Goal: Task Accomplishment & Management: Complete application form

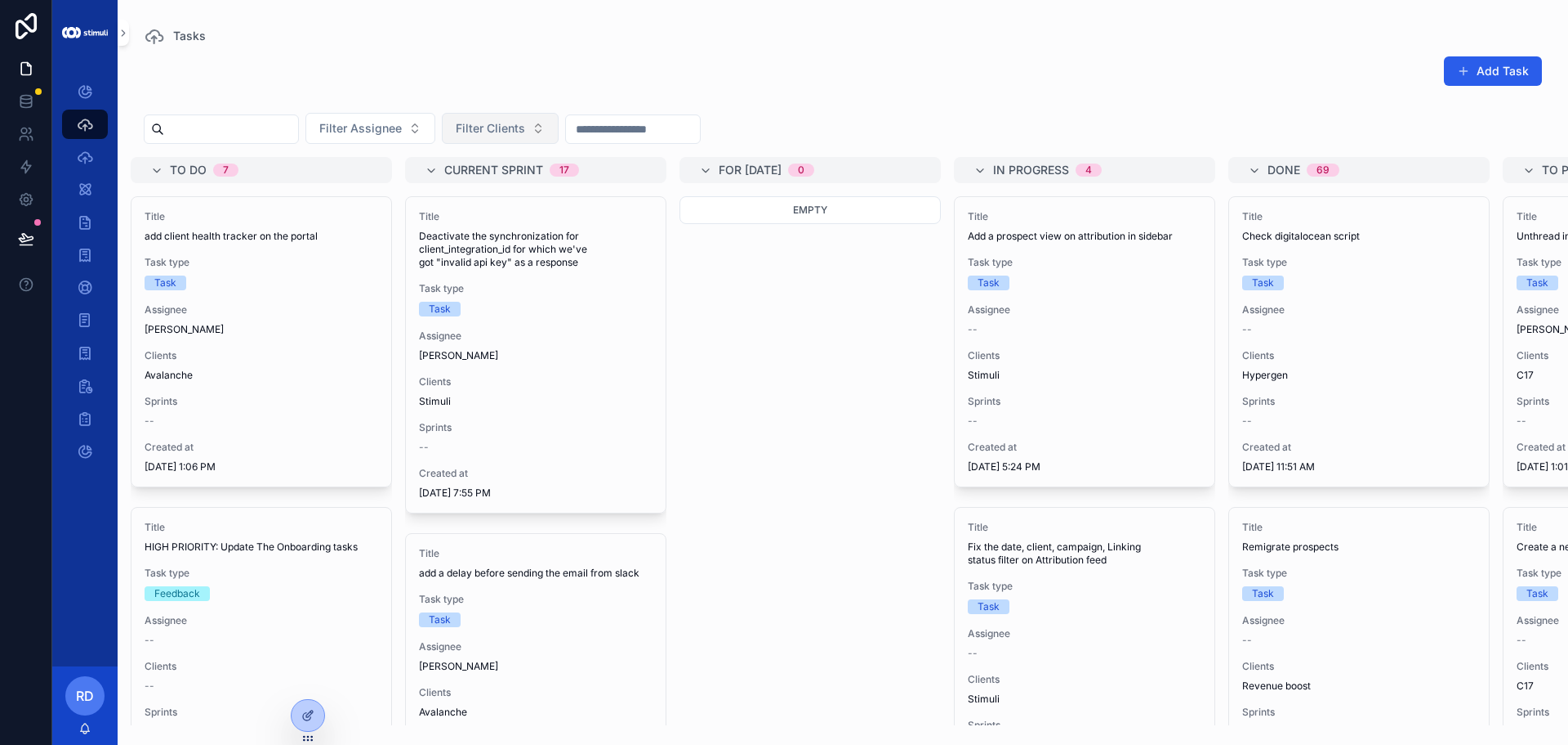
click at [525, 122] on span "Filter Clients" at bounding box center [490, 128] width 69 height 16
click at [546, 78] on div "Add Task" at bounding box center [842, 74] width 1398 height 38
click at [525, 131] on span "Filter Clients" at bounding box center [490, 128] width 69 height 16
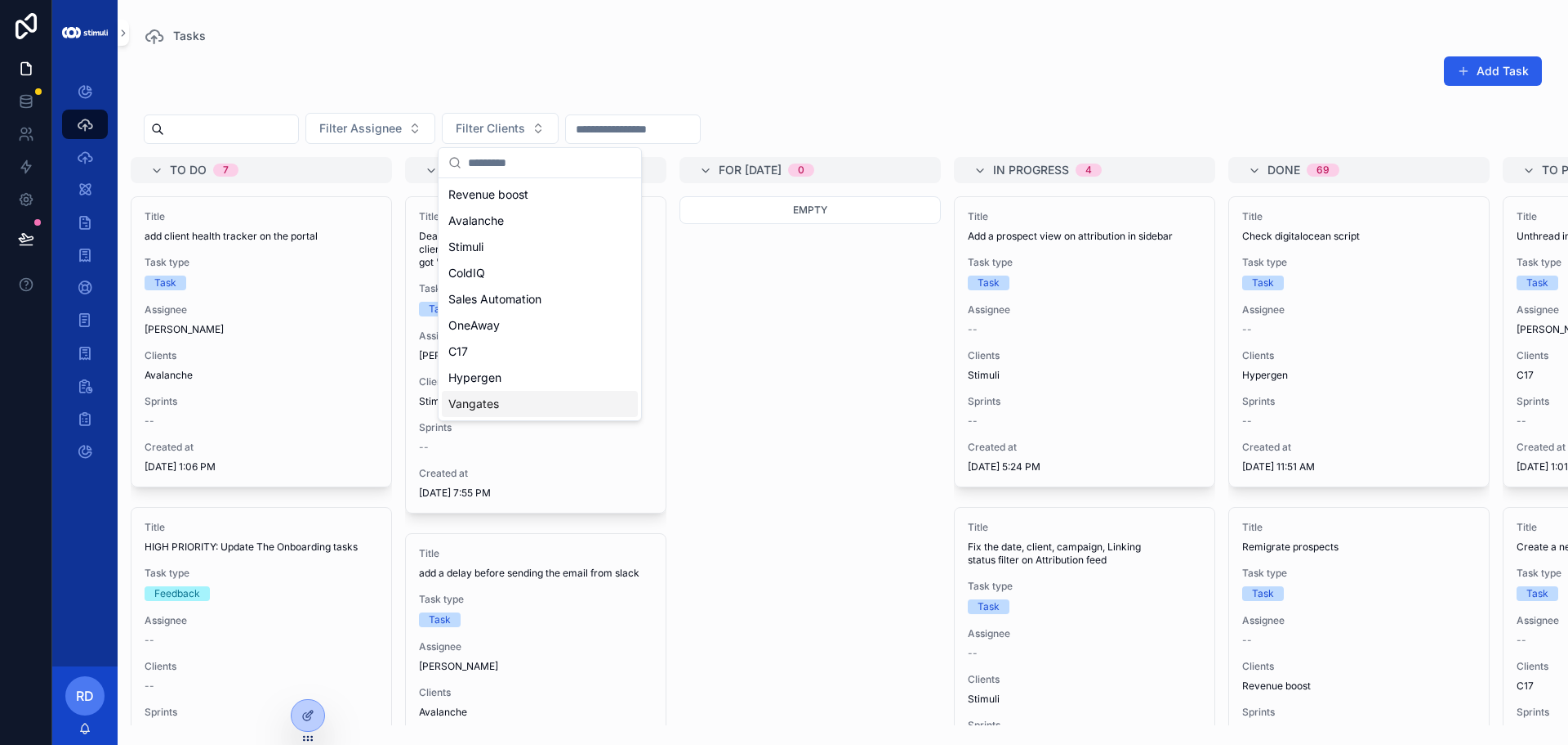
click at [532, 409] on div "Vangates" at bounding box center [540, 404] width 196 height 26
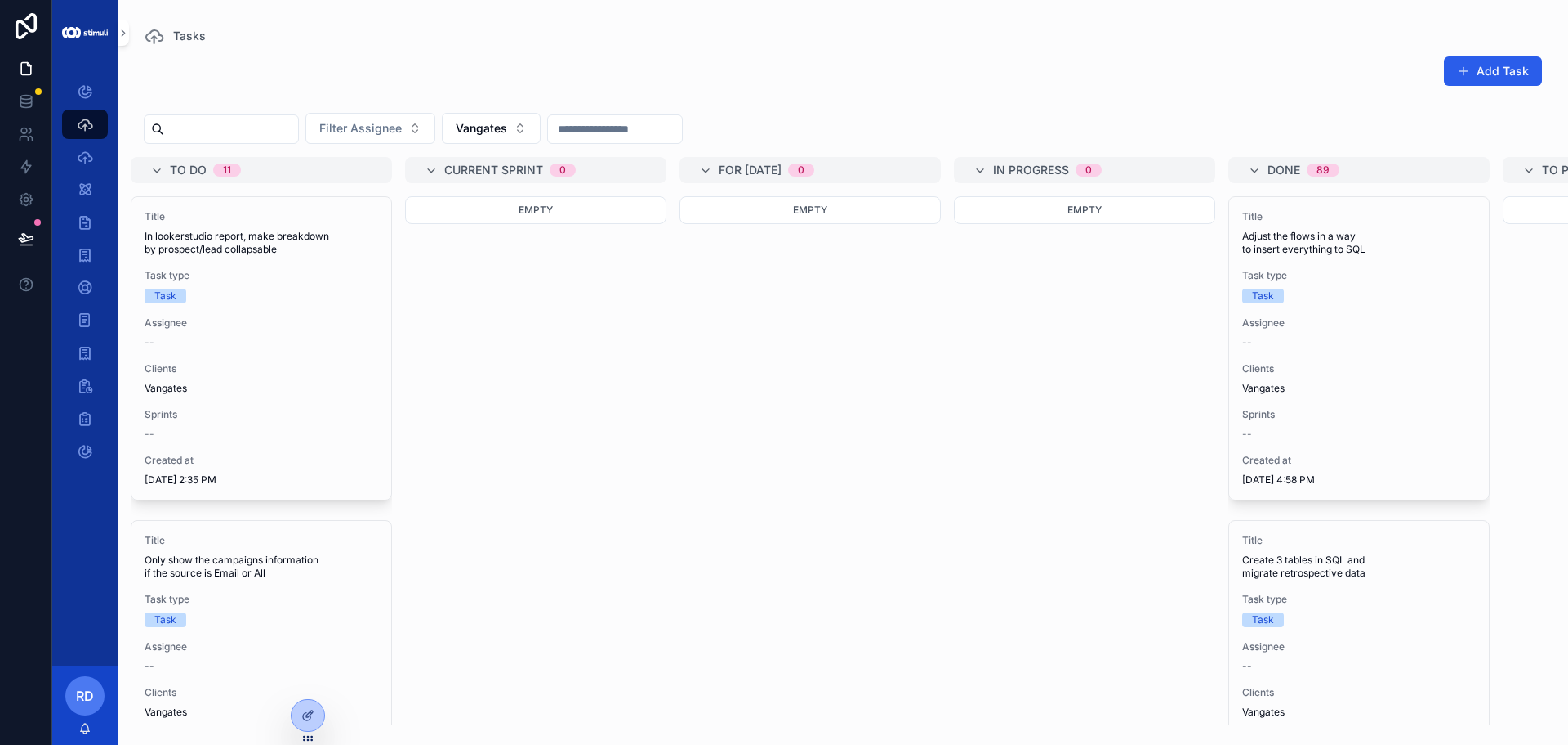
click at [364, 28] on div "Tasks" at bounding box center [842, 36] width 1398 height 20
click at [1495, 60] on button "Add Task" at bounding box center [1493, 70] width 98 height 29
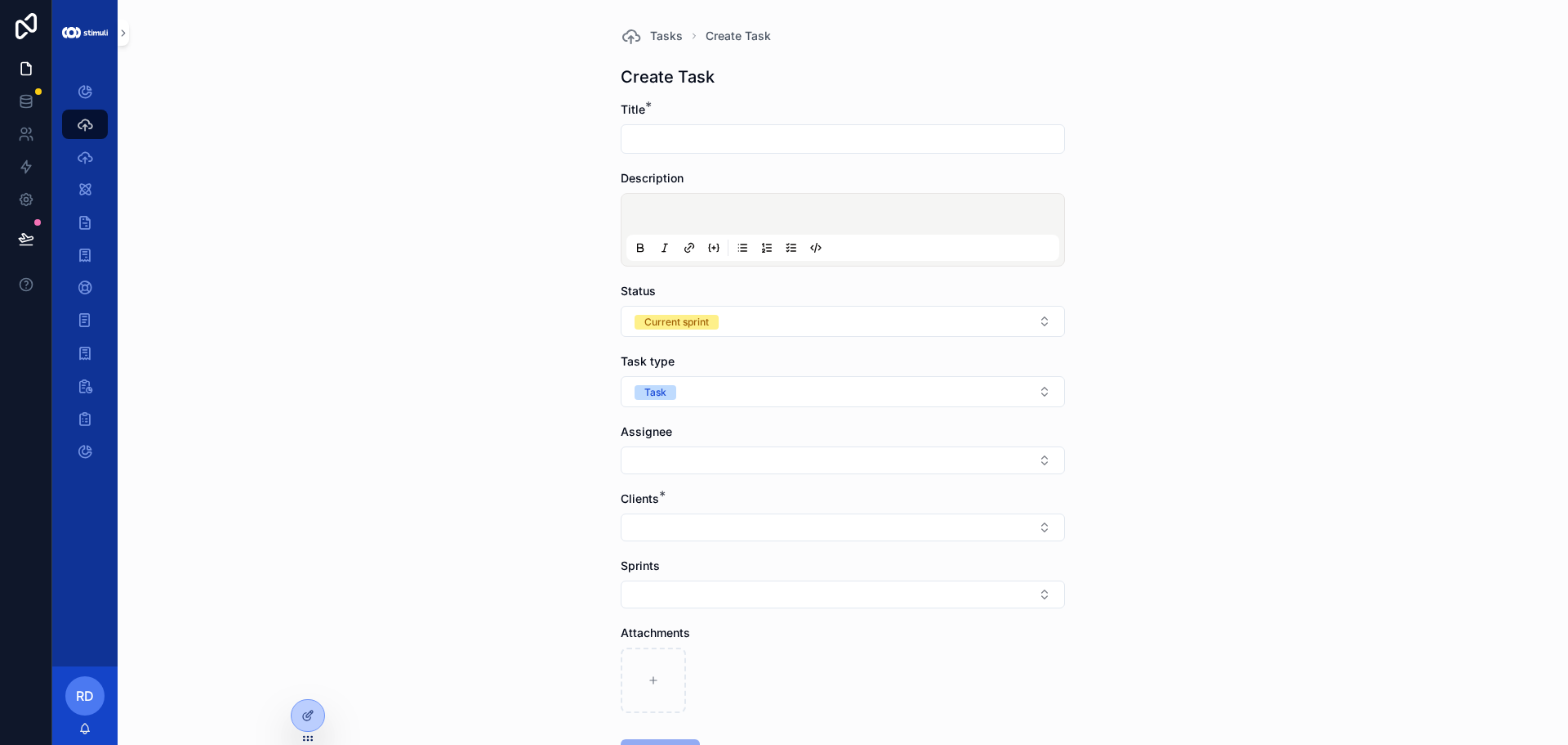
click at [740, 128] on input "scrollable content" at bounding box center [843, 139] width 443 height 23
type input "**********"
click at [699, 383] on button "Task" at bounding box center [842, 391] width 444 height 31
click at [674, 510] on div "Bug" at bounding box center [837, 505] width 437 height 24
click at [655, 535] on button "Select Button" at bounding box center [842, 527] width 444 height 28
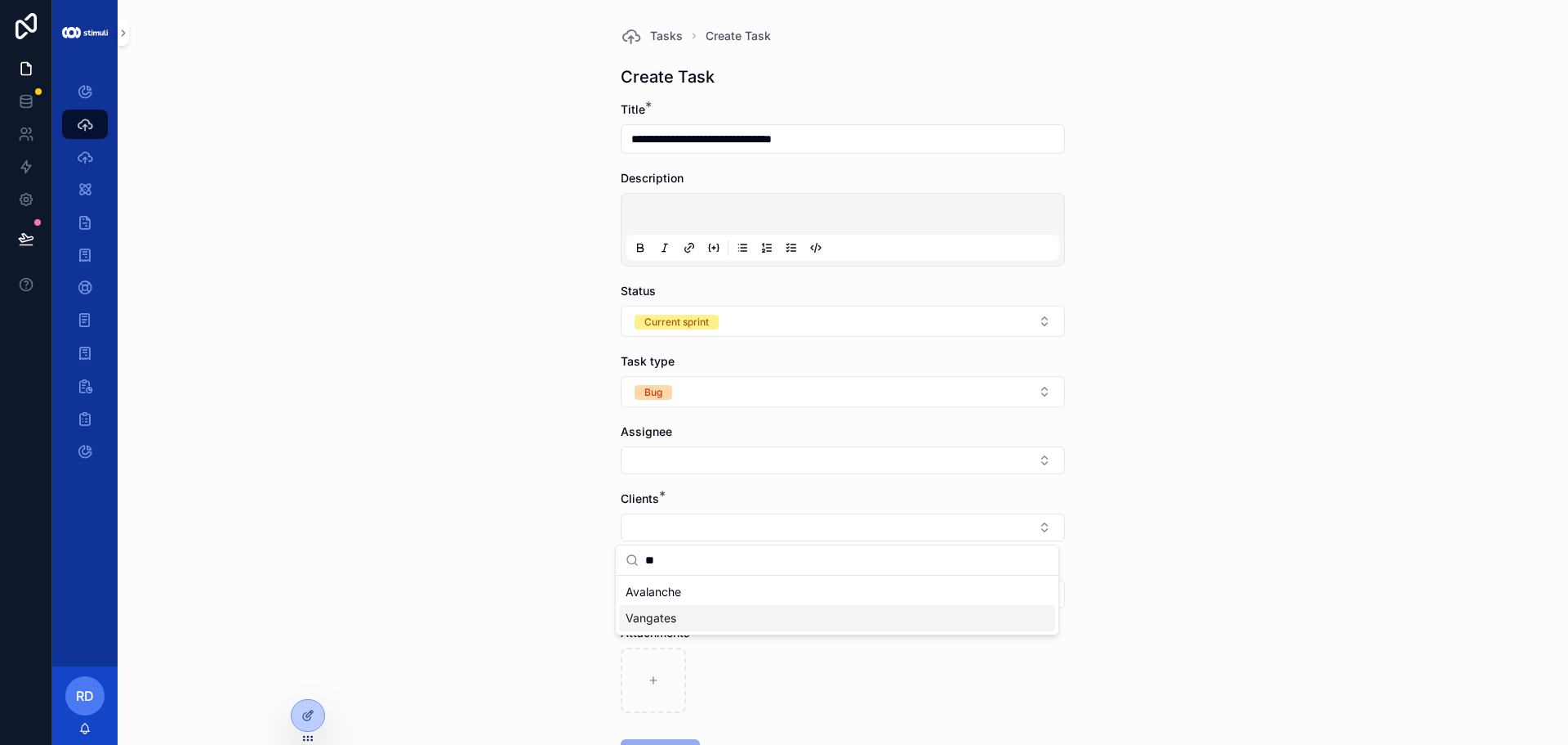
type input "**"
click at [671, 619] on span "Vangates" at bounding box center [651, 617] width 51 height 16
click at [518, 528] on div "**********" at bounding box center [842, 372] width 1451 height 745
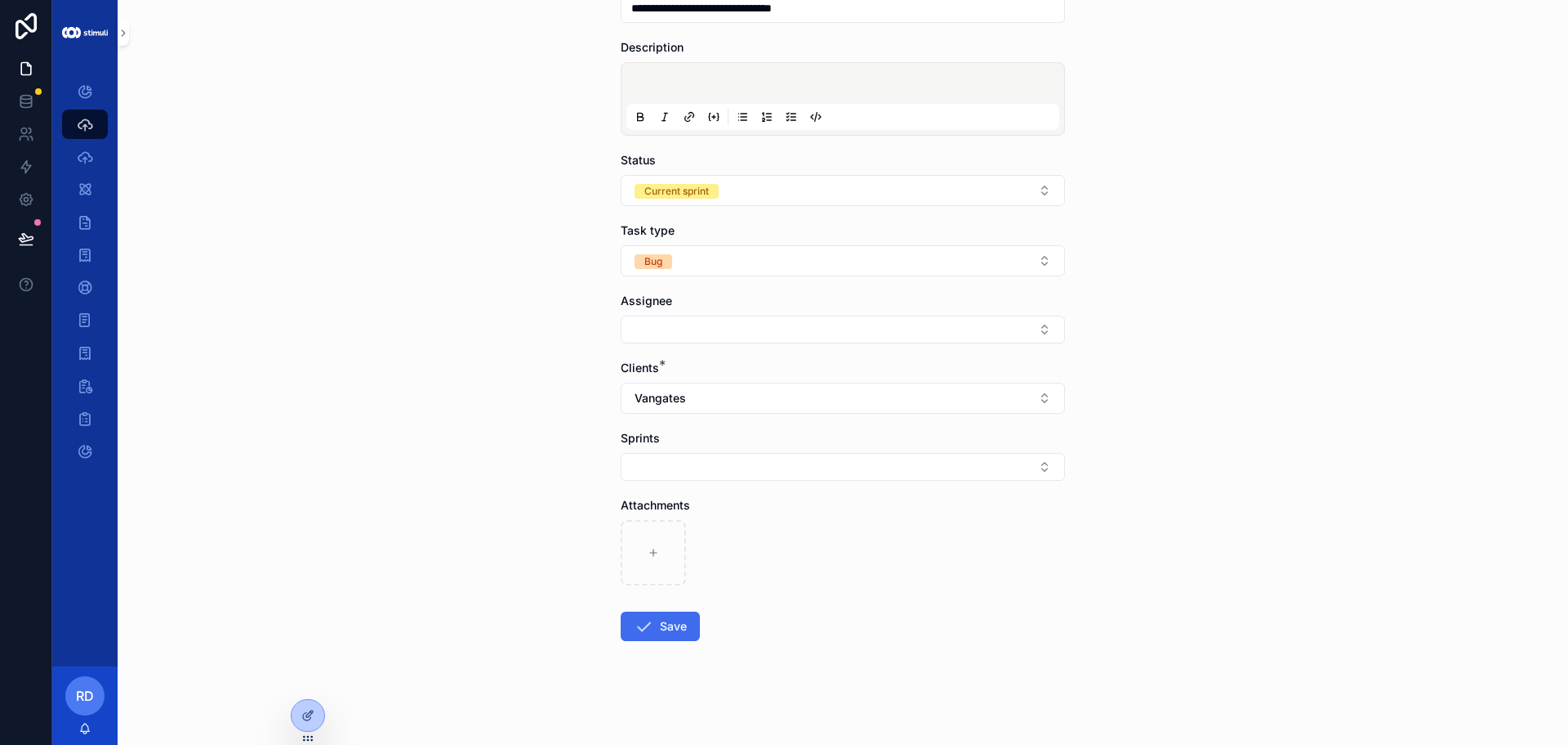
scroll to position [132, 0]
click at [648, 624] on button "Save" at bounding box center [660, 625] width 79 height 29
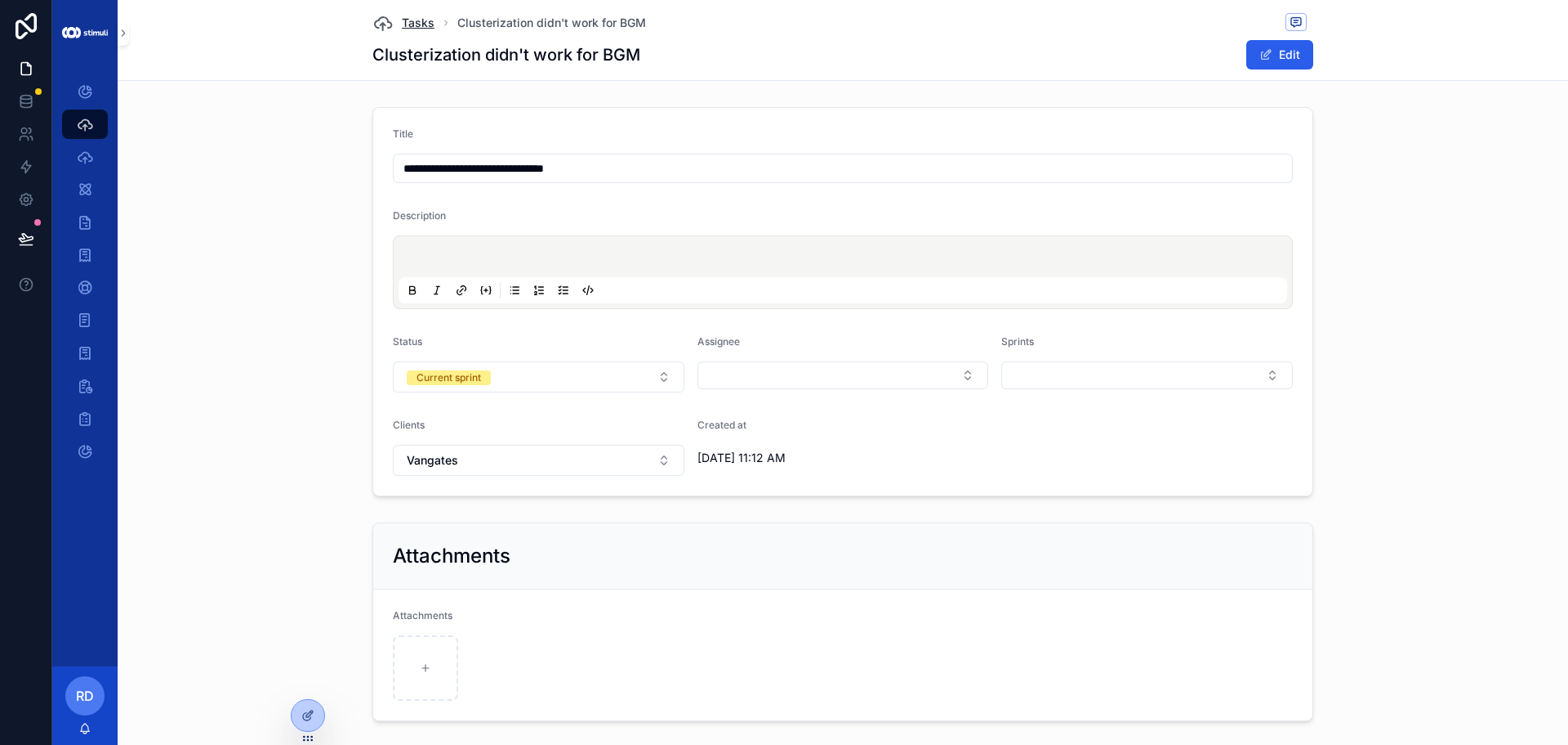
click at [384, 23] on icon "scrollable content" at bounding box center [382, 23] width 20 height 20
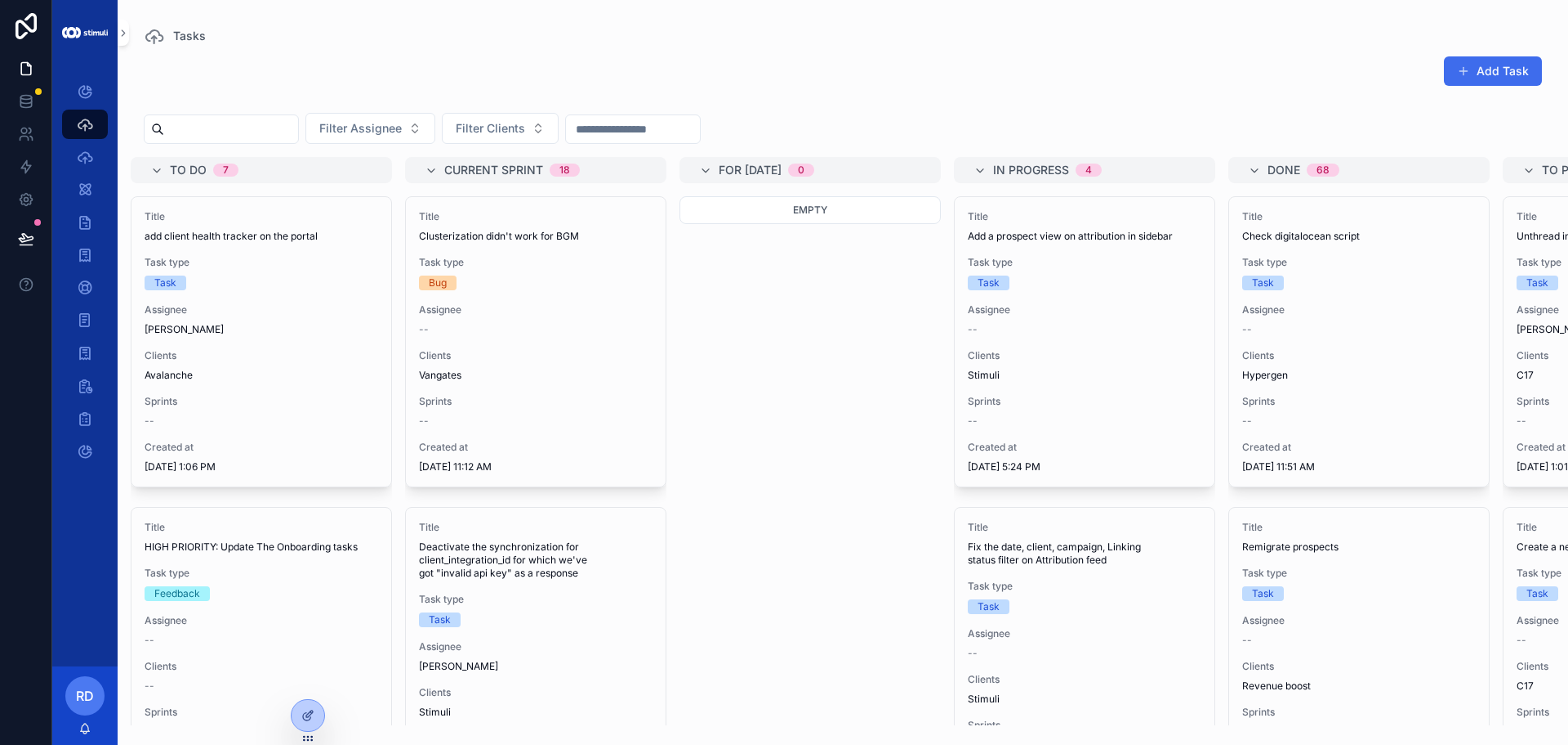
click at [1483, 71] on button "Add Task" at bounding box center [1493, 70] width 98 height 29
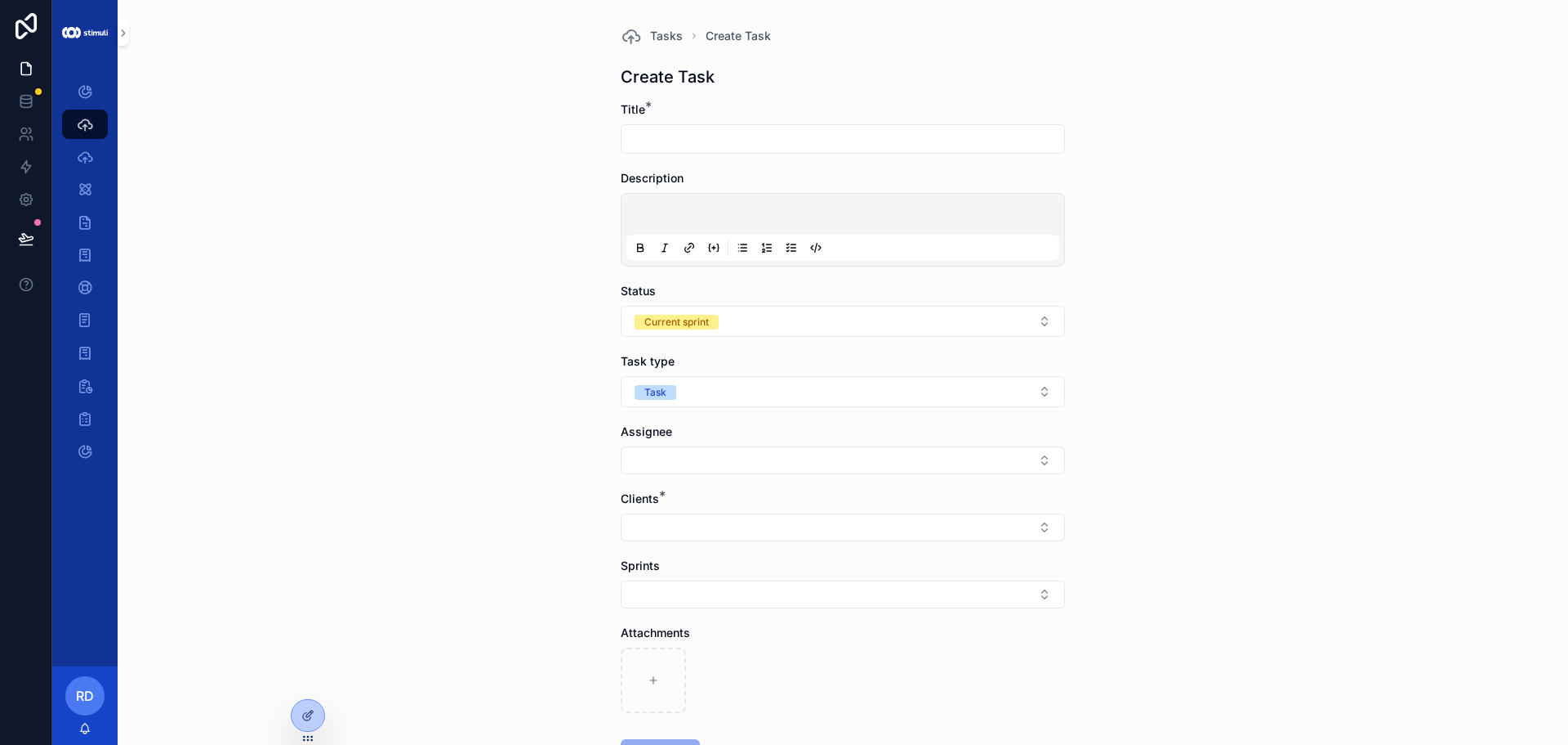
click at [743, 129] on input "scrollable content" at bounding box center [843, 139] width 443 height 23
type input "*"
type input "**********"
click at [722, 388] on button "Task" at bounding box center [842, 391] width 444 height 31
click at [698, 509] on div "Bug" at bounding box center [837, 505] width 437 height 24
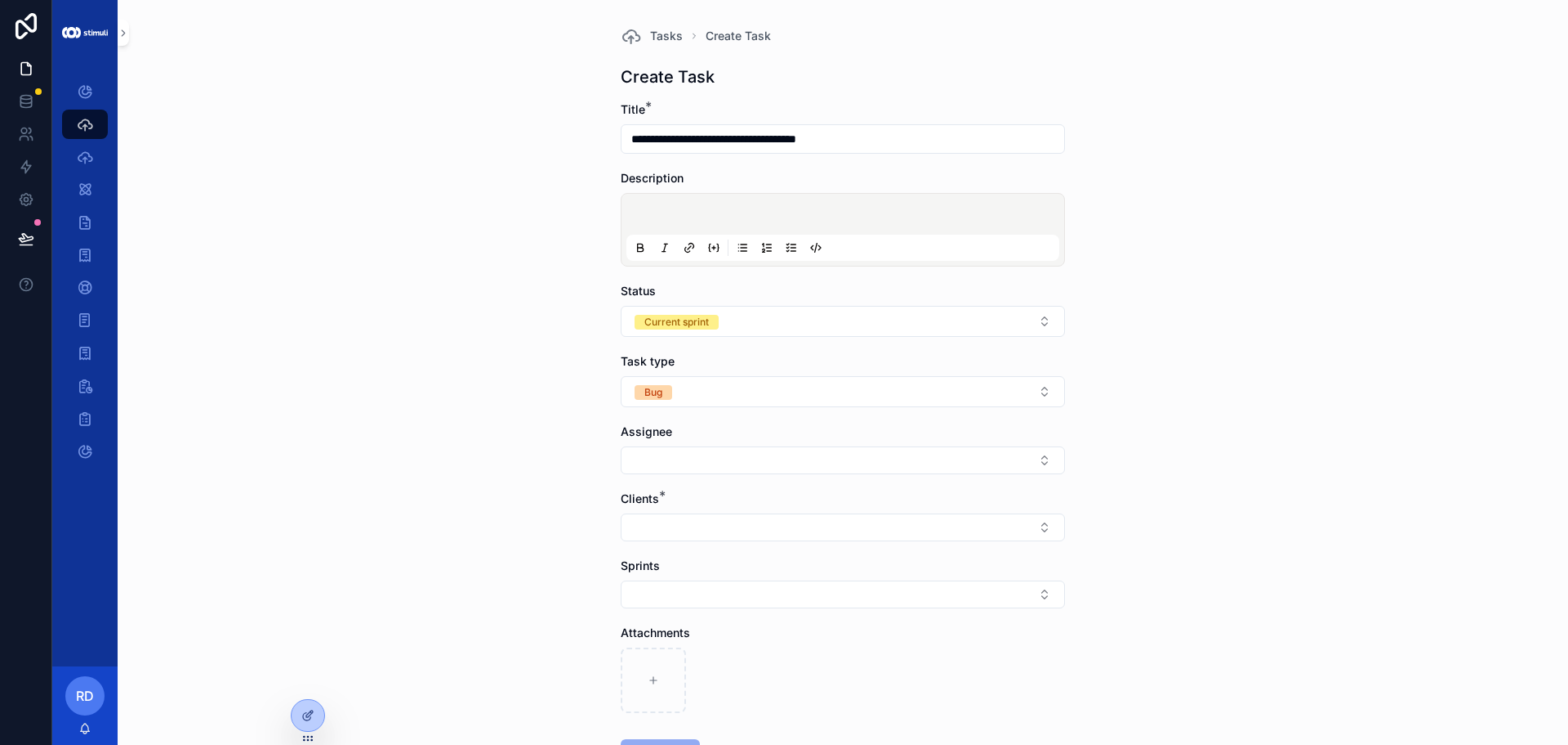
click at [505, 414] on div "**********" at bounding box center [842, 372] width 1451 height 745
drag, startPoint x: 661, startPoint y: 462, endPoint x: 682, endPoint y: 525, distance: 66.4
click at [662, 477] on form "**********" at bounding box center [842, 487] width 444 height 771
click at [693, 528] on button "Select Button" at bounding box center [842, 527] width 444 height 28
click at [681, 490] on div "Vangates" at bounding box center [837, 493] width 437 height 26
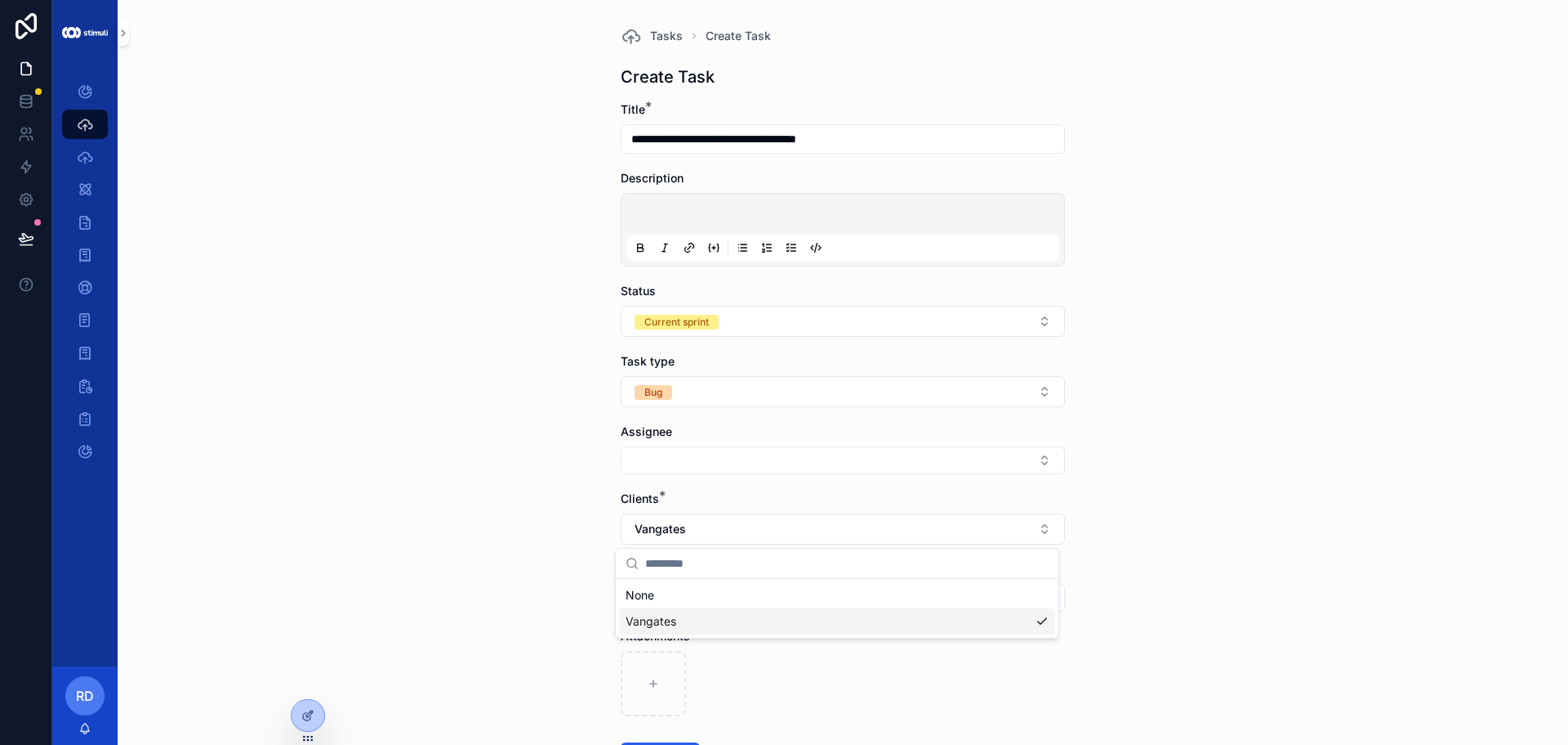
click at [532, 466] on div "**********" at bounding box center [842, 372] width 1451 height 745
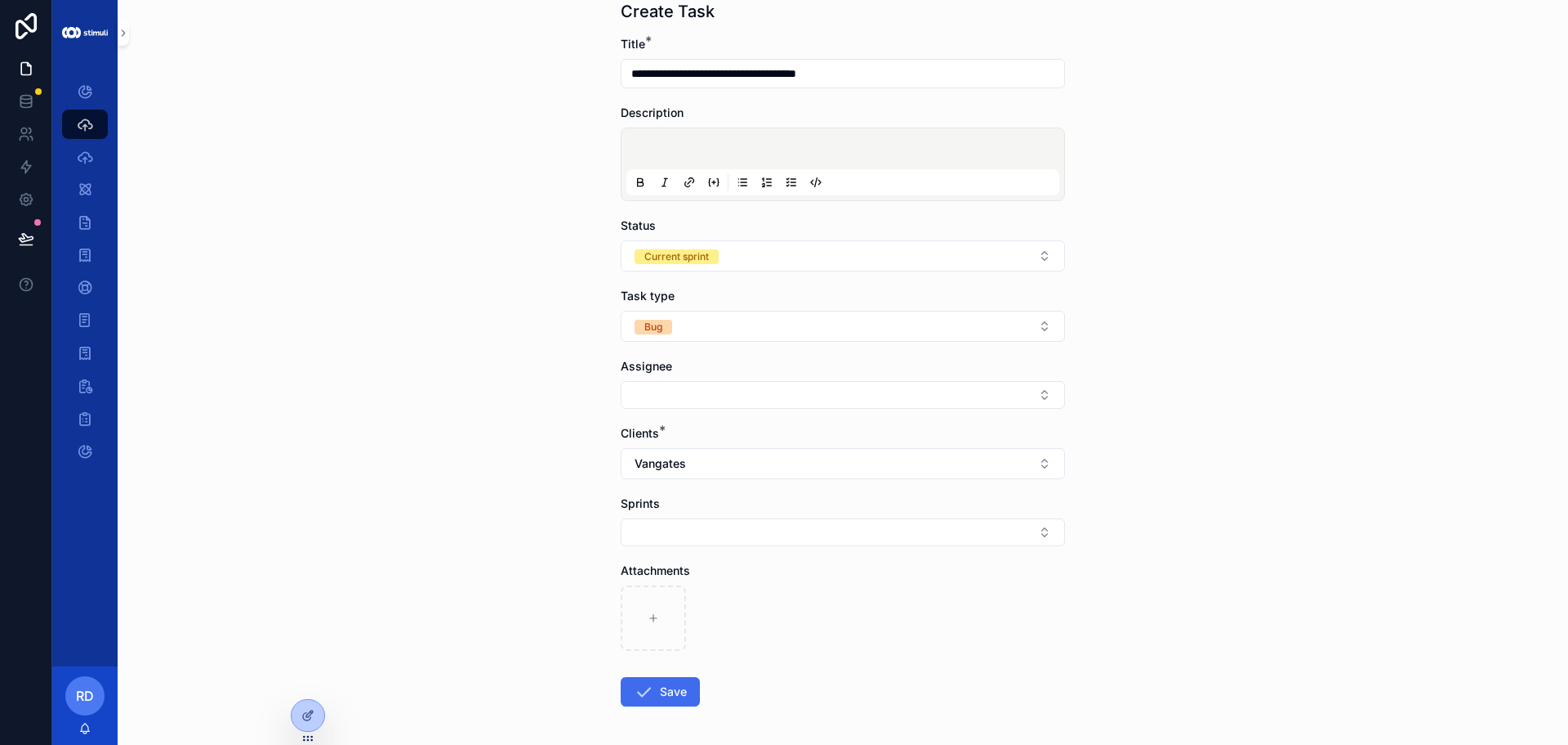
scroll to position [132, 0]
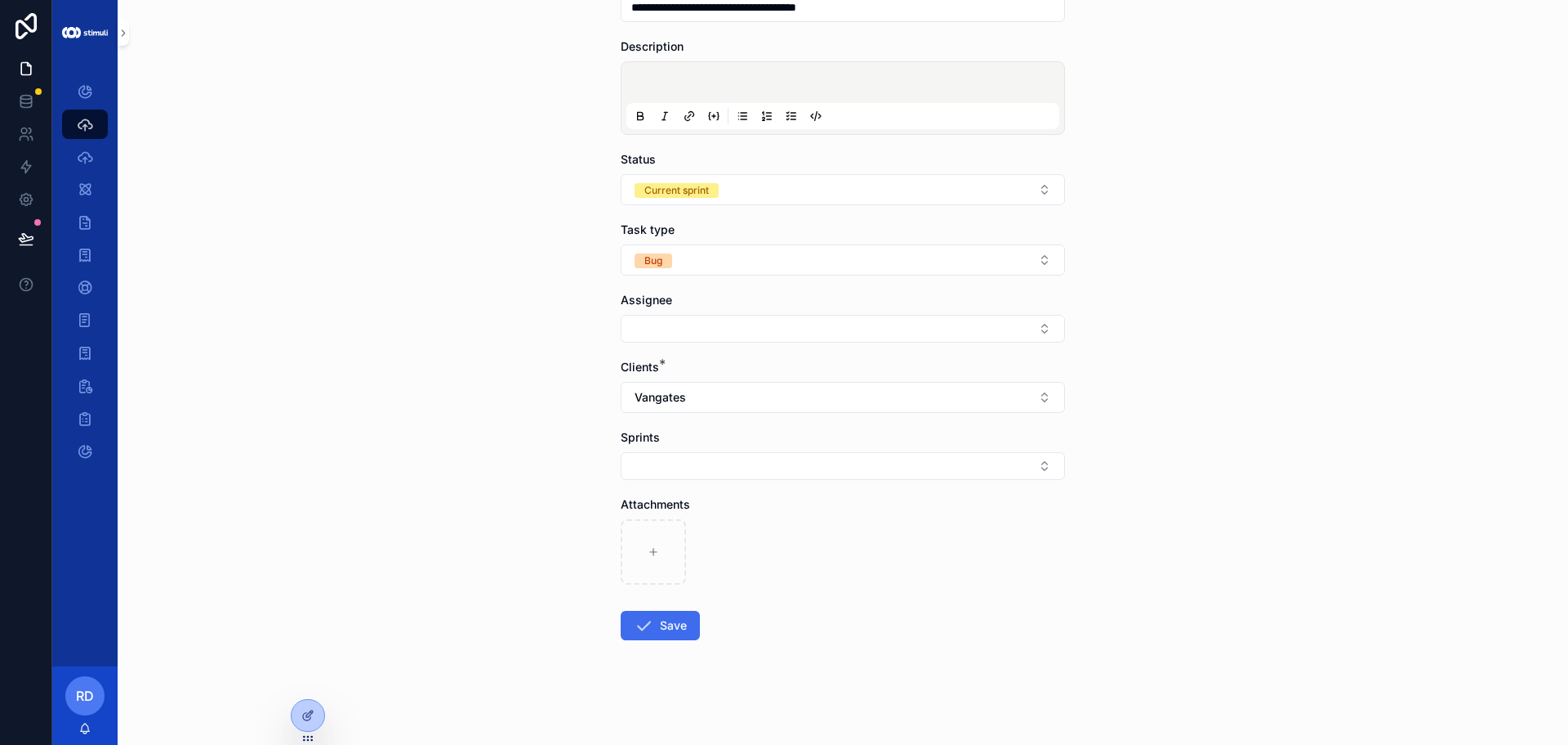
click at [675, 625] on button "Save" at bounding box center [660, 625] width 79 height 29
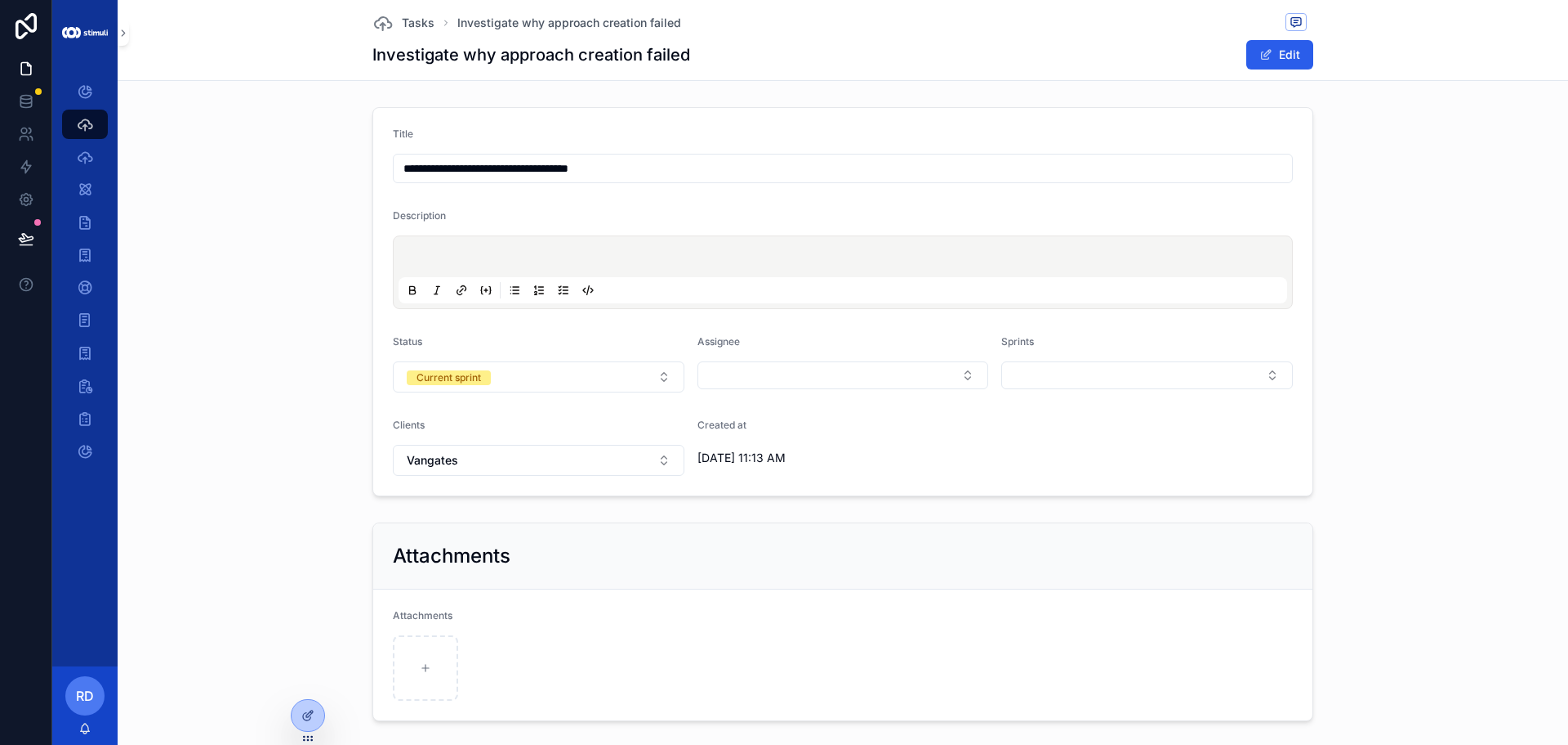
click at [395, 12] on div "Tasks Investigate why approach creation failed Investigate why approach creatio…" at bounding box center [843, 39] width 941 height 80
click at [402, 12] on div "Tasks Investigate why approach creation failed Investigate why approach creatio…" at bounding box center [843, 39] width 941 height 80
click at [405, 15] on span "Tasks" at bounding box center [418, 23] width 33 height 16
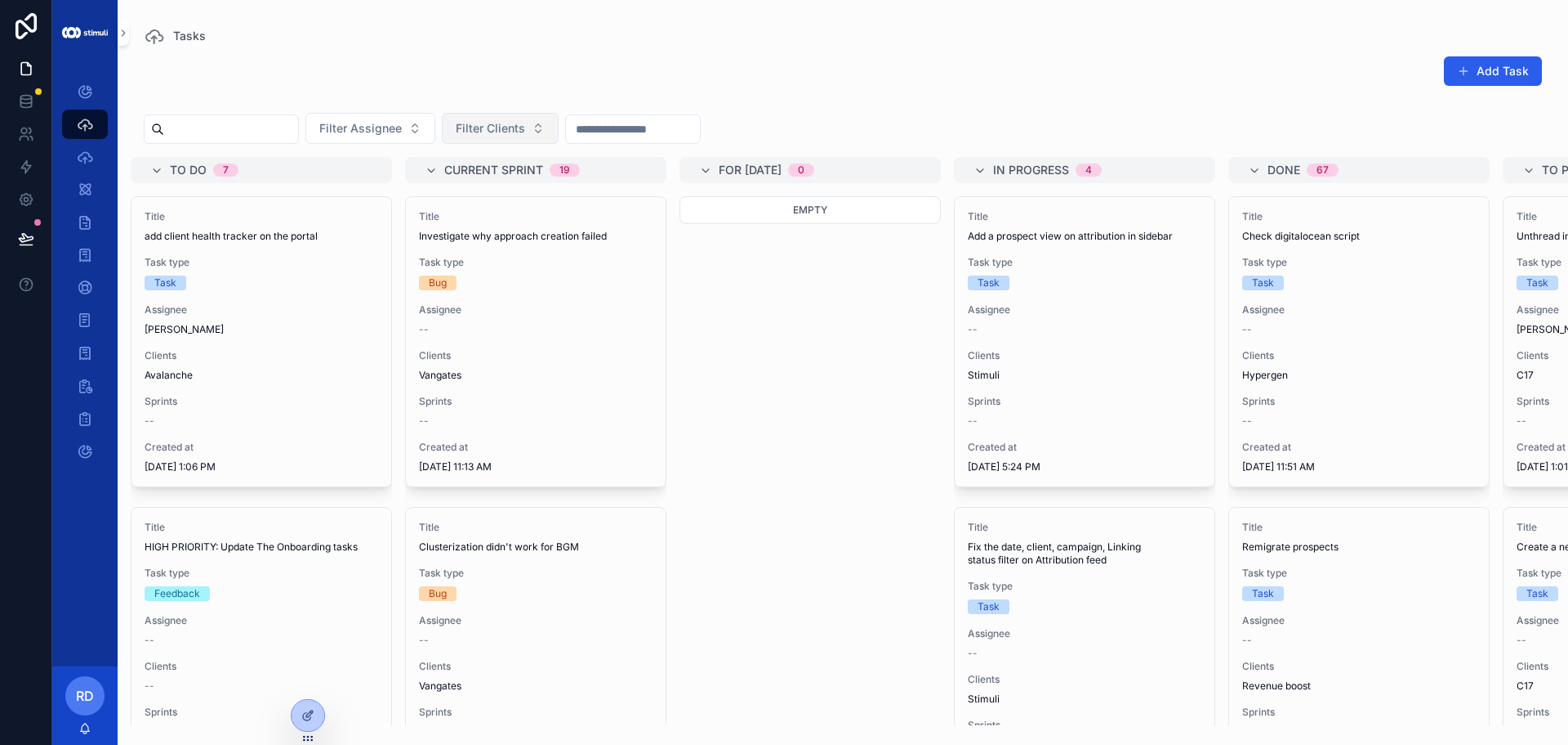
click at [525, 125] on span "Filter Clients" at bounding box center [490, 128] width 69 height 16
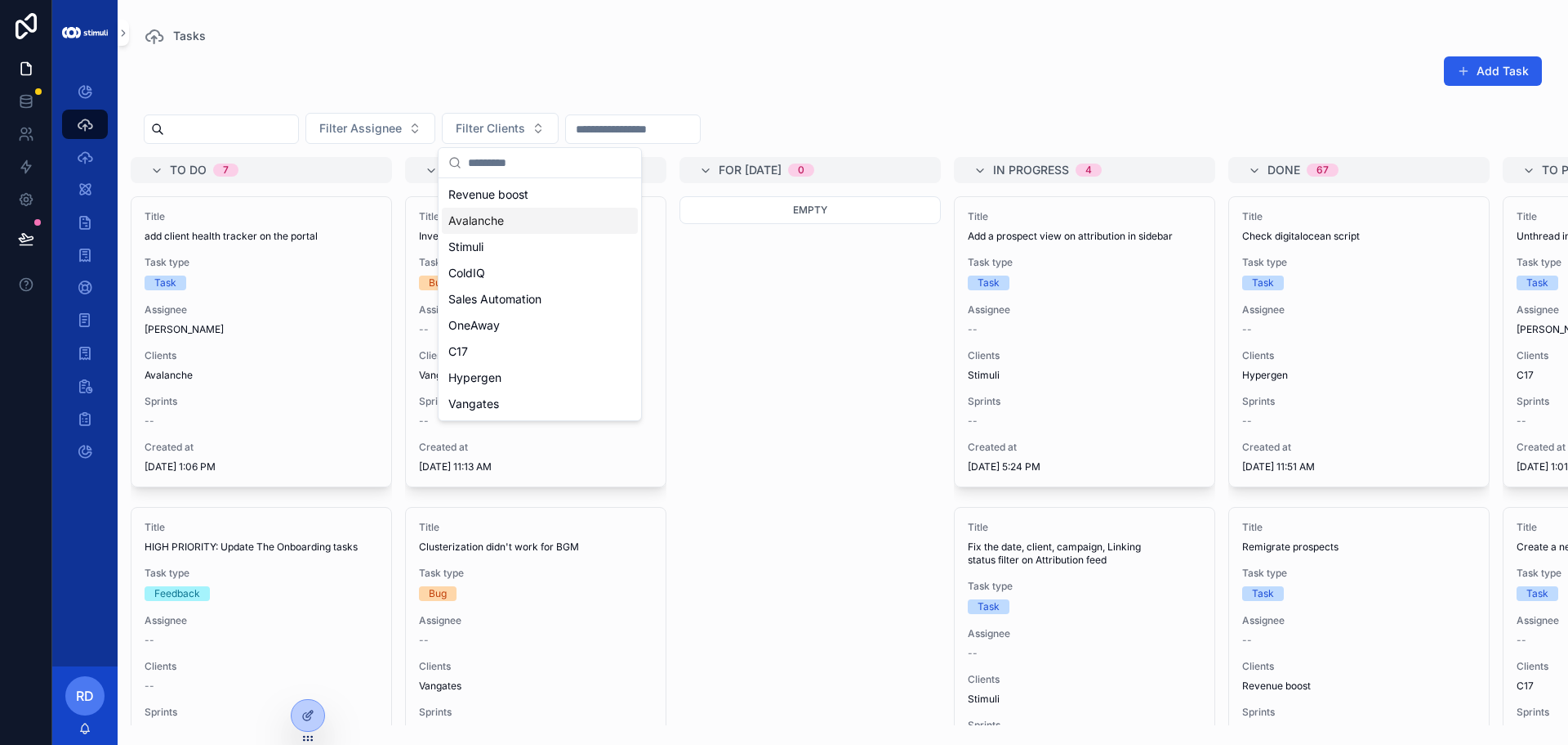
click at [482, 220] on span "Avalanche" at bounding box center [476, 220] width 55 height 16
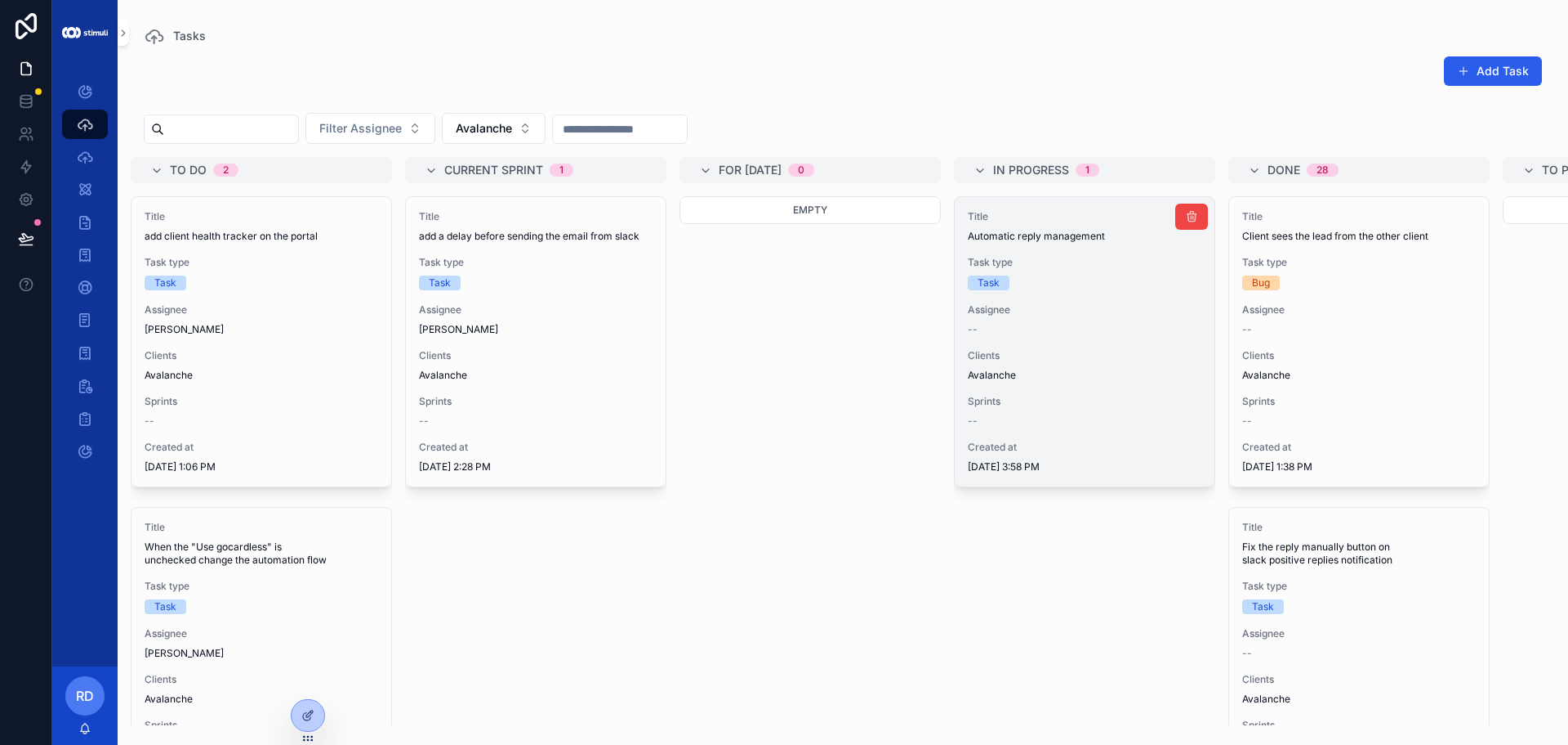
click at [1033, 348] on div "Title Automatic reply management Task type Task Assignee -- Clients Avalanche S…" at bounding box center [1084, 342] width 260 height 289
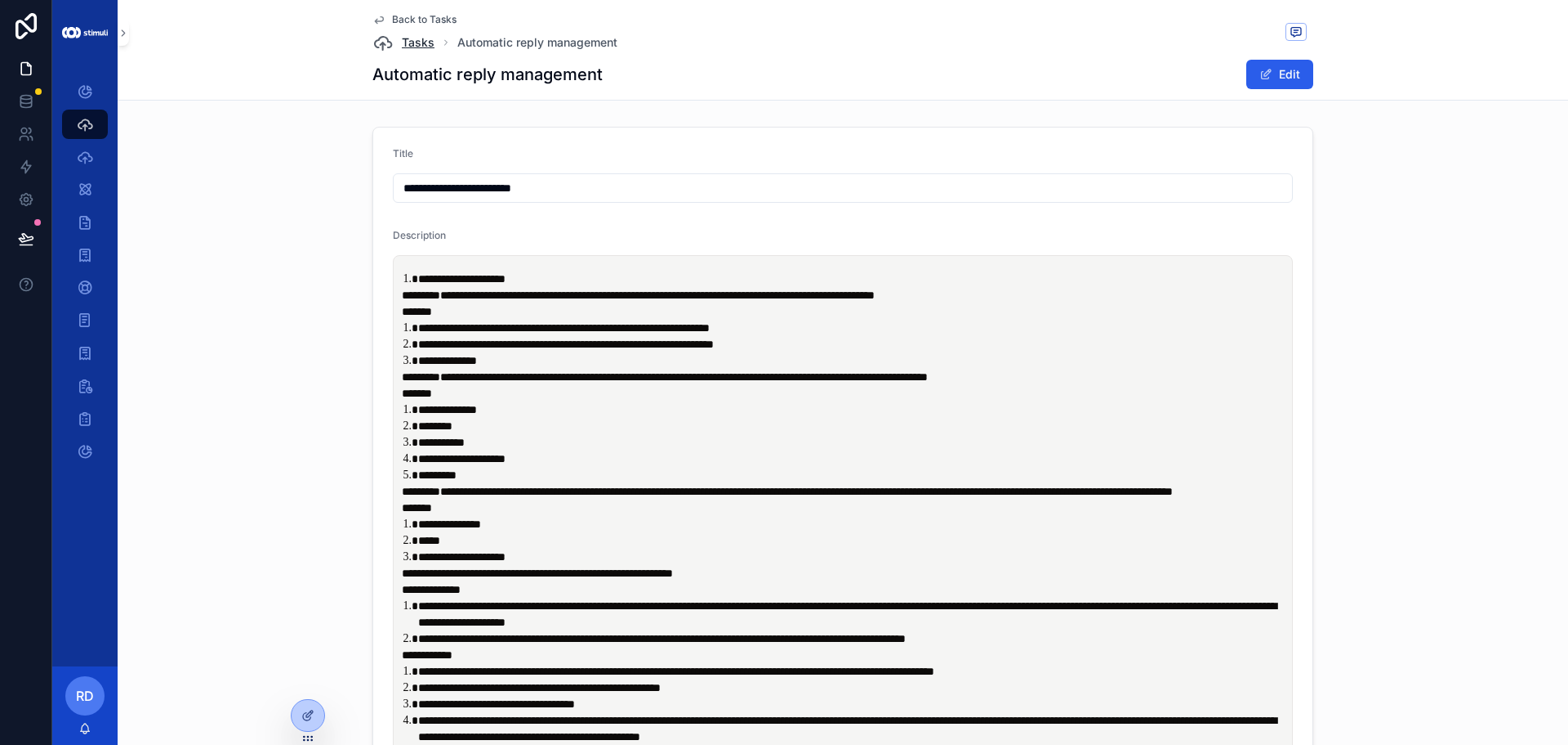
click at [407, 40] on span "Tasks" at bounding box center [418, 42] width 33 height 16
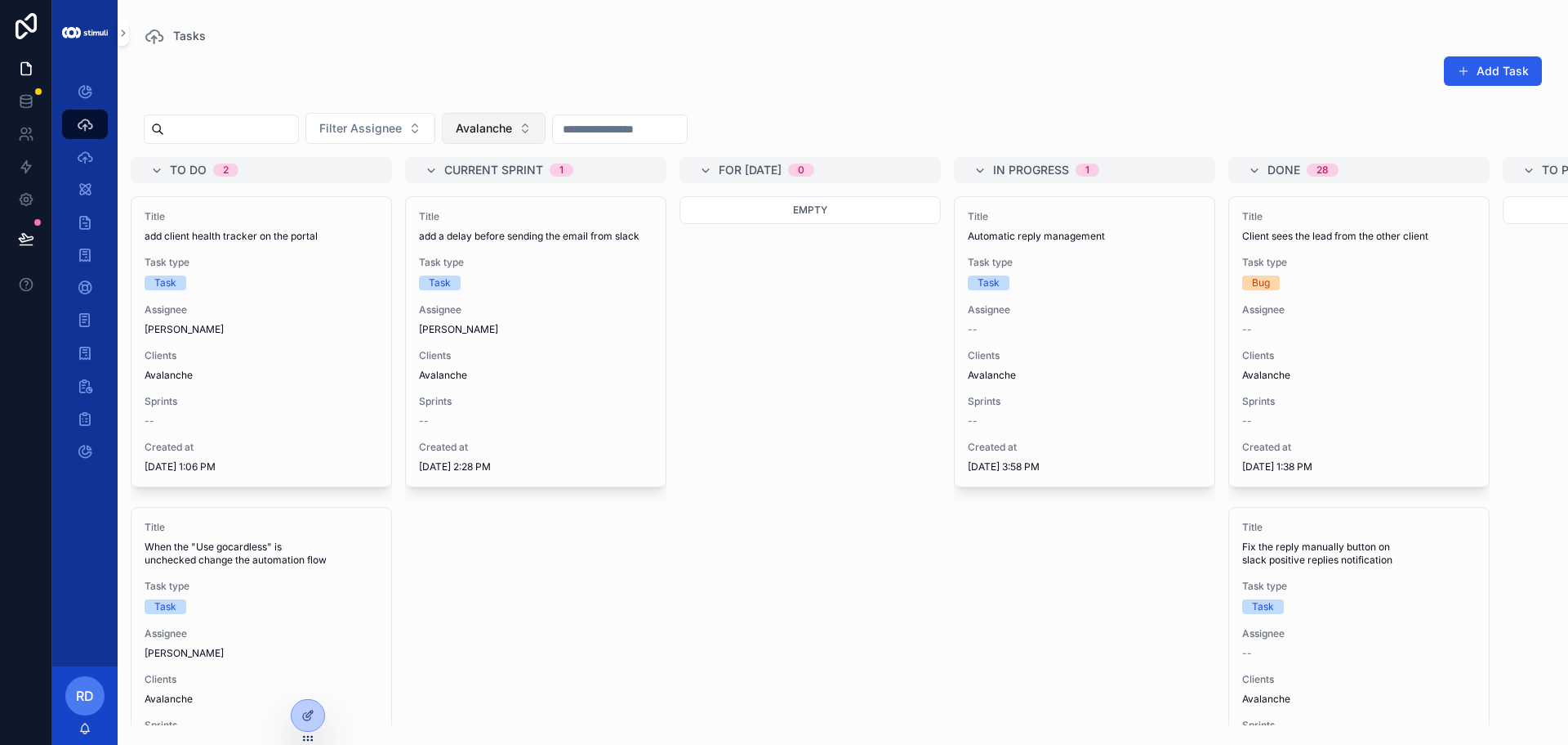
click at [512, 129] on span "Avalanche" at bounding box center [484, 128] width 56 height 16
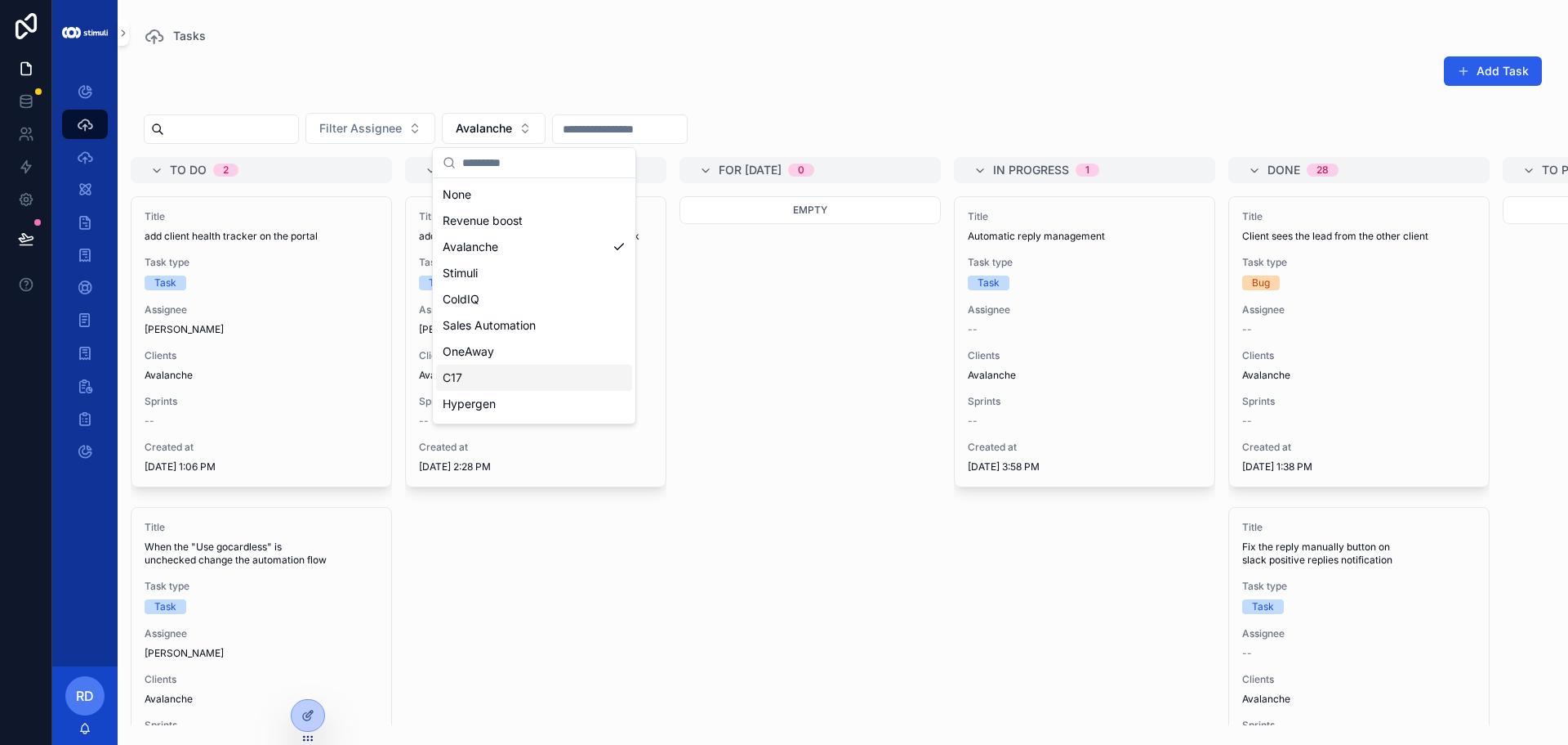
scroll to position [23, 0]
click at [514, 348] on div "C17" at bounding box center [534, 355] width 196 height 26
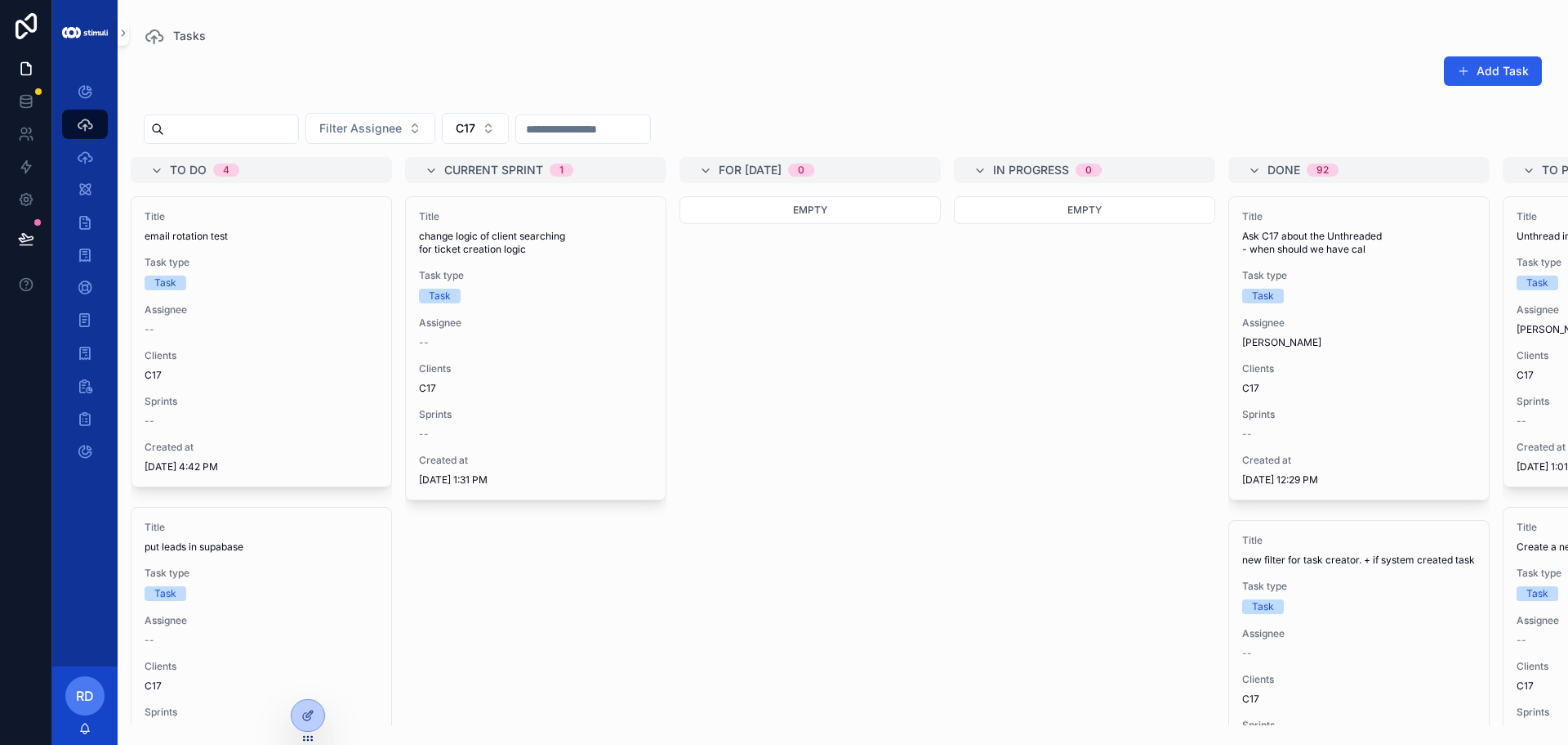
click at [352, 59] on div "Add Task" at bounding box center [842, 74] width 1398 height 38
drag, startPoint x: 498, startPoint y: 125, endPoint x: 527, endPoint y: 72, distance: 60.4
click at [527, 72] on div "Add Task Filter Assignee C17 To do 4 Title email rotation test Task type Task A…" at bounding box center [842, 385] width 1451 height 679
click at [527, 72] on div "Add Task" at bounding box center [842, 74] width 1398 height 38
drag, startPoint x: 525, startPoint y: 69, endPoint x: 514, endPoint y: 43, distance: 28.2
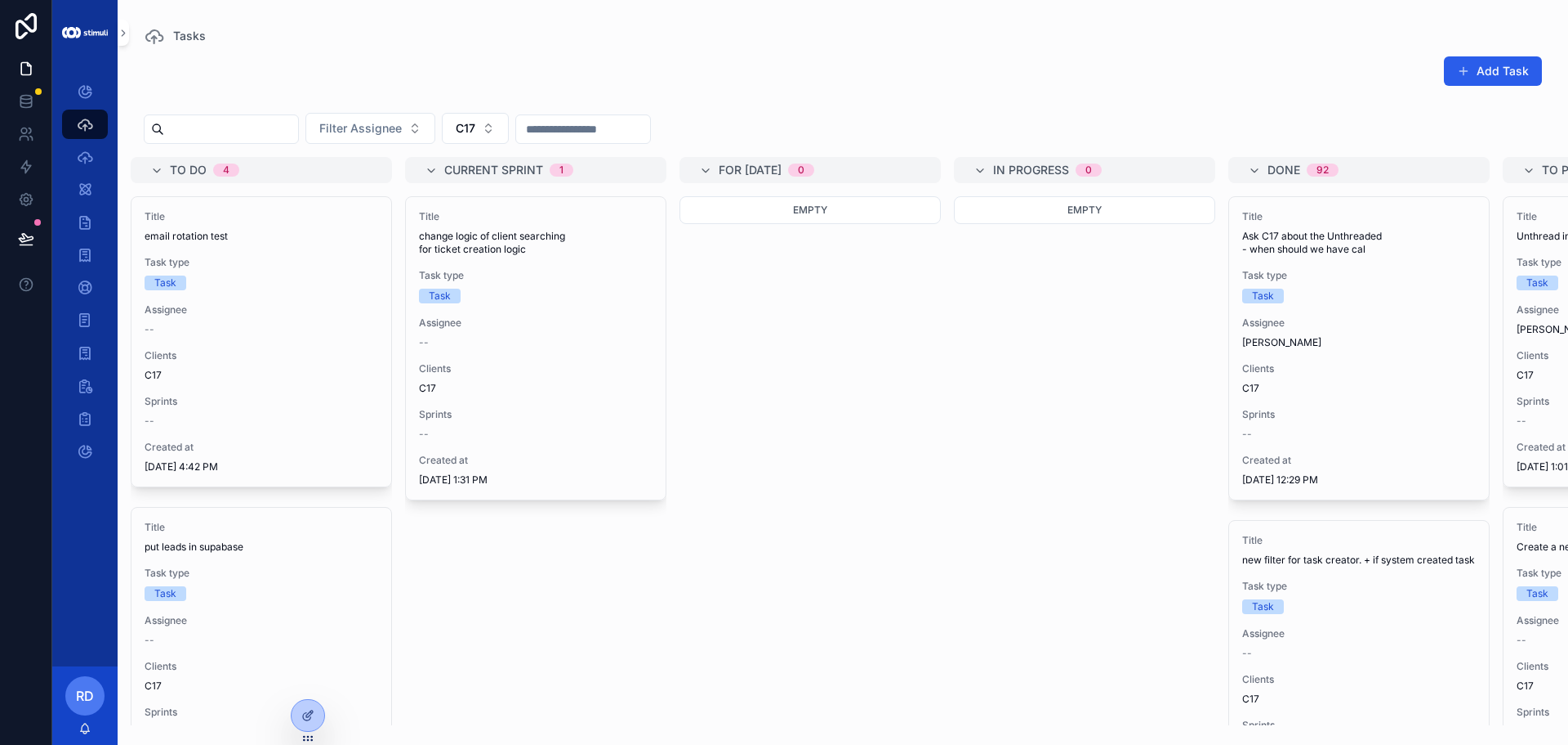
click at [514, 43] on div "Tasks Add Task Filter Assignee C17 To do 4 Title email rotation test Task type …" at bounding box center [842, 363] width 1451 height 725
click at [419, 40] on div "Tasks" at bounding box center [842, 36] width 1398 height 20
click at [1520, 70] on button "Add Task" at bounding box center [1493, 70] width 98 height 29
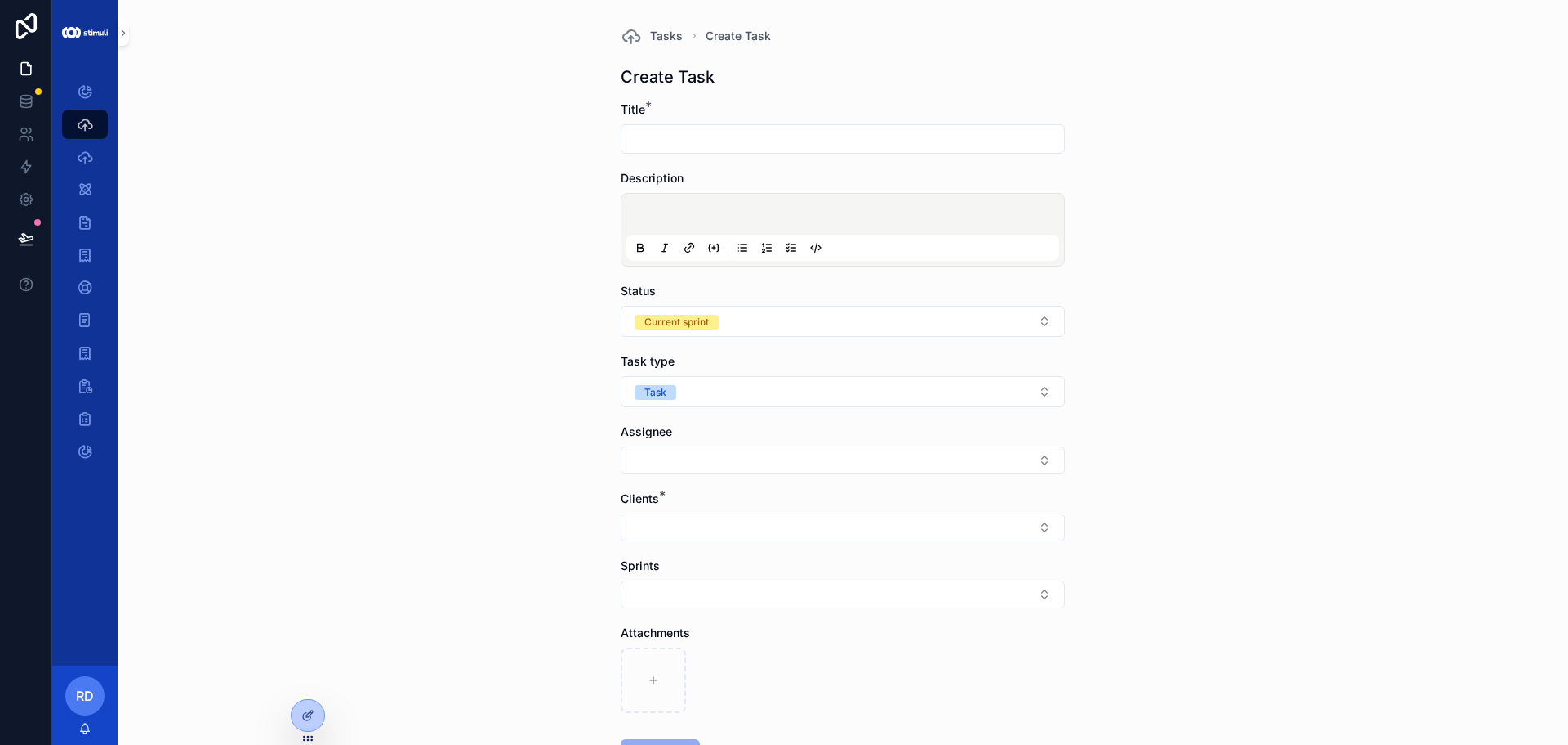
drag, startPoint x: 788, startPoint y: 135, endPoint x: 786, endPoint y: 146, distance: 11.2
click at [786, 146] on input "scrollable content" at bounding box center [843, 139] width 443 height 23
click at [713, 129] on input "scrollable content" at bounding box center [843, 139] width 443 height 23
type input "*"
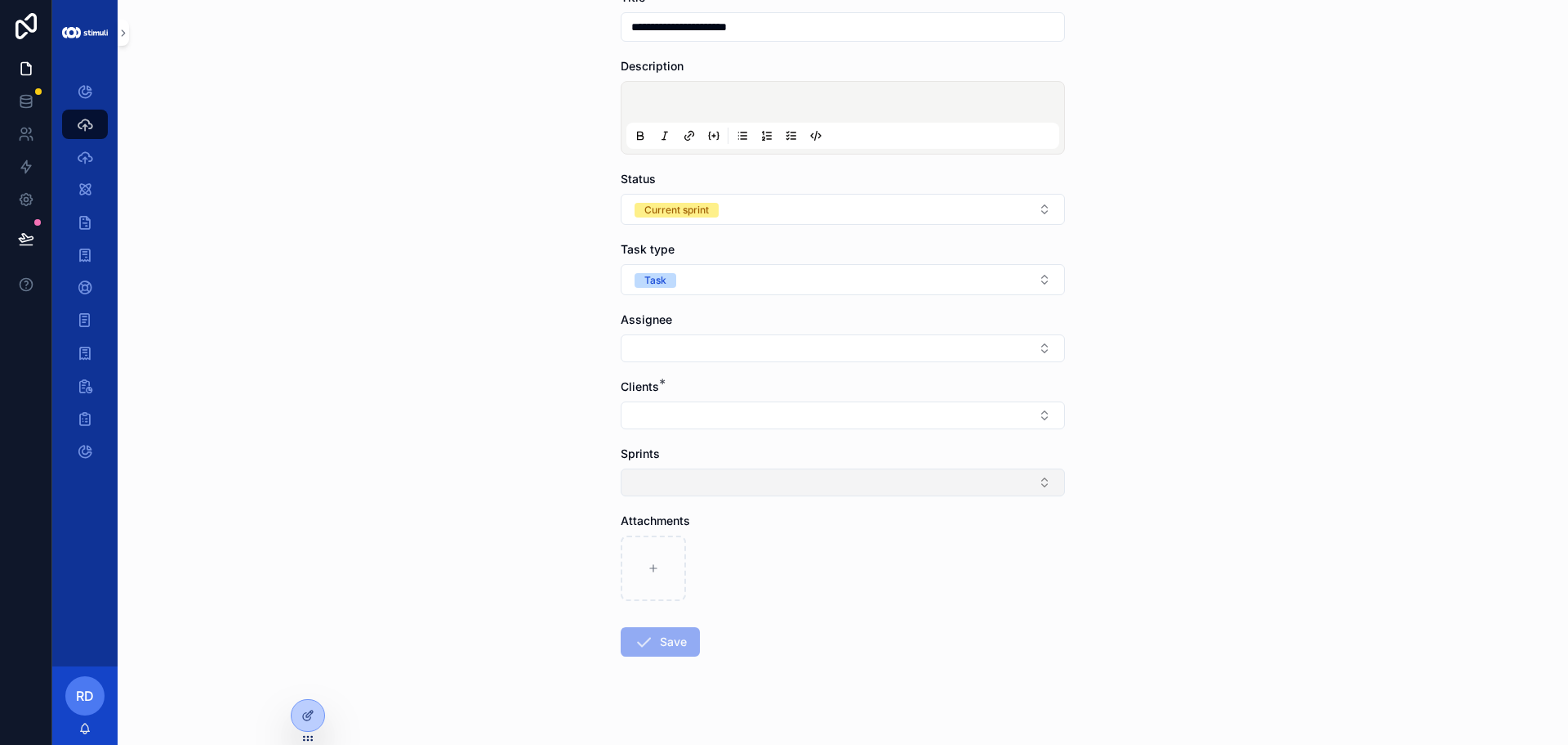
scroll to position [129, 0]
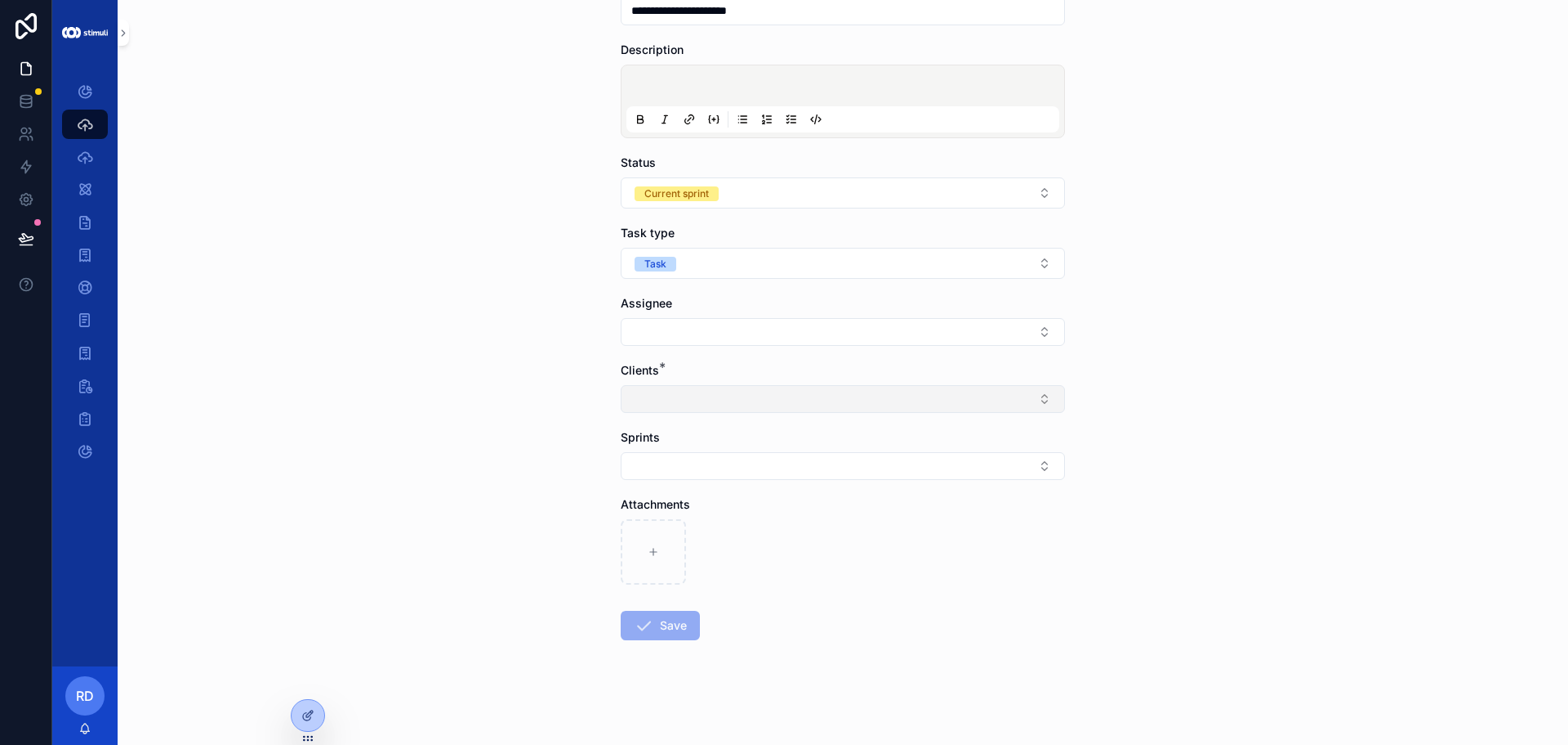
type input "**********"
click at [688, 406] on button "Select Button" at bounding box center [842, 399] width 444 height 28
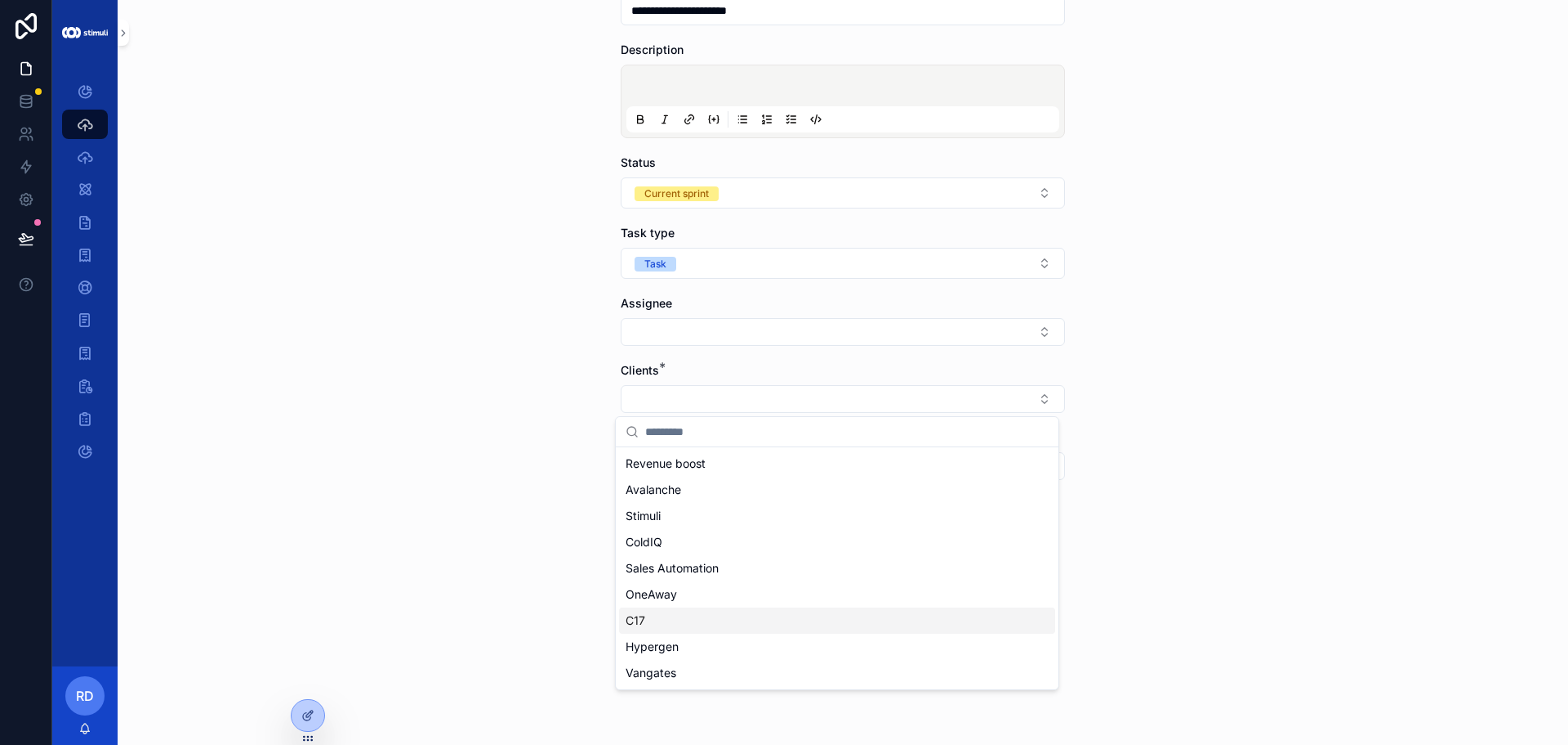
click at [641, 613] on span "C17" at bounding box center [635, 620] width 20 height 16
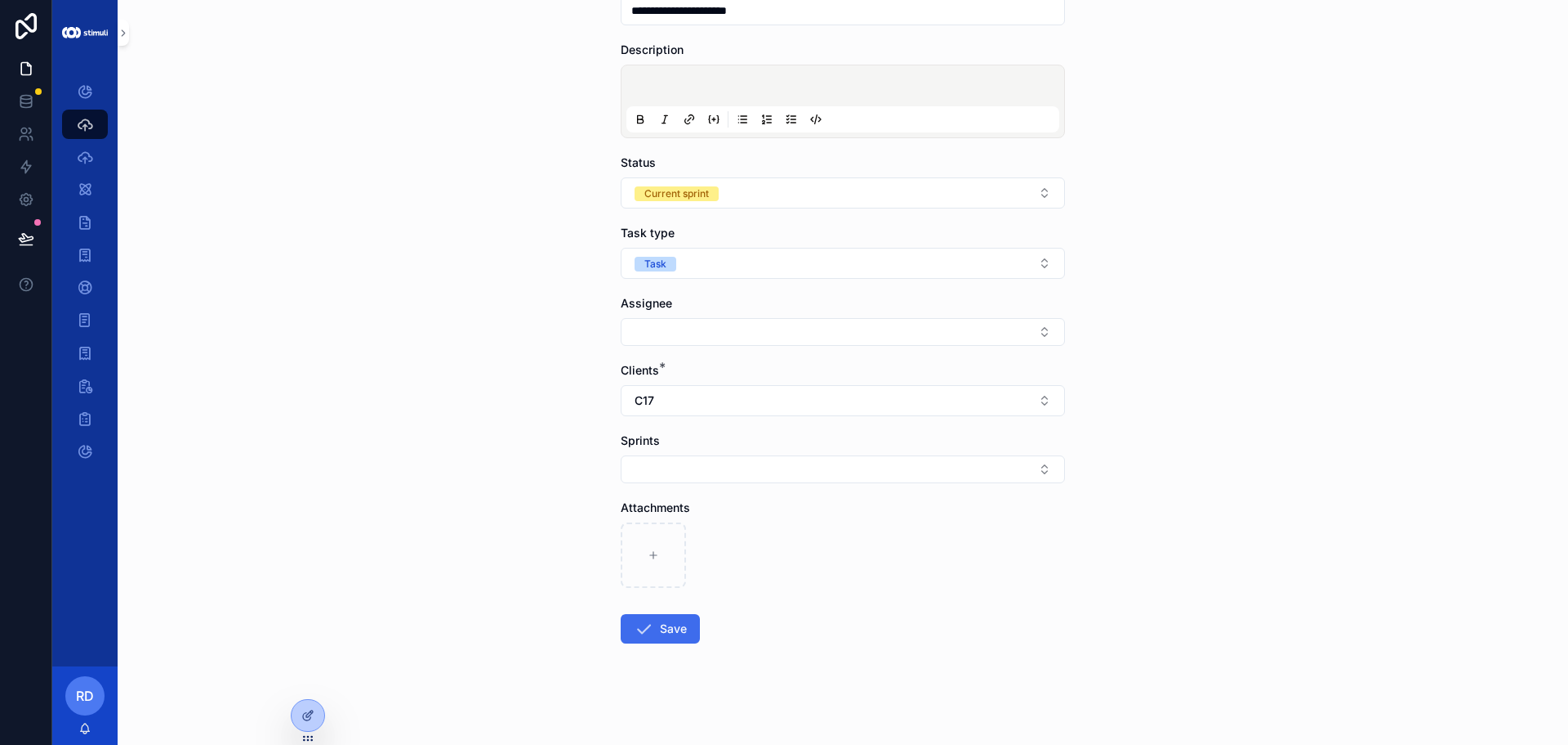
click at [644, 626] on icon "scrollable content" at bounding box center [643, 629] width 20 height 20
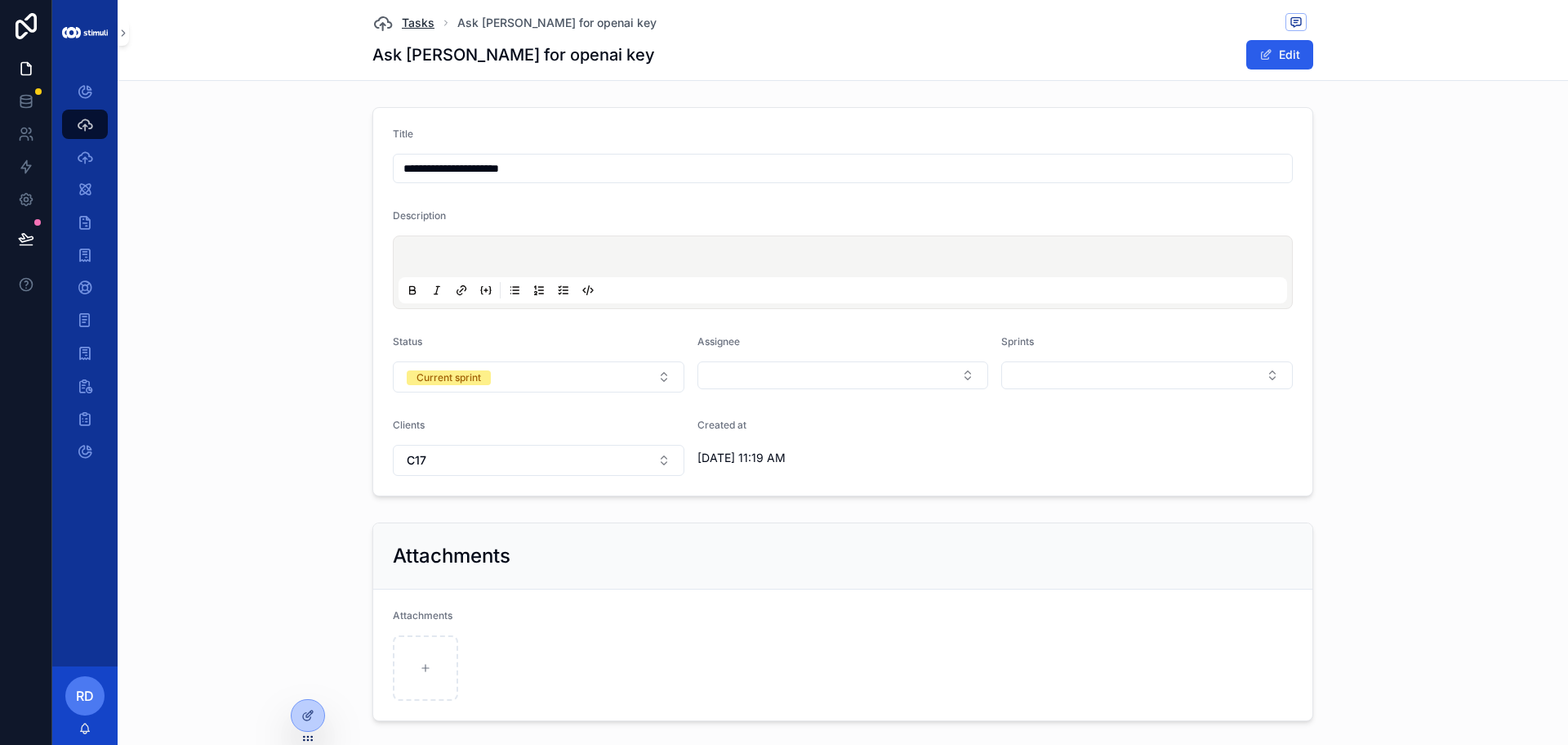
click at [421, 27] on span "Tasks" at bounding box center [418, 23] width 33 height 16
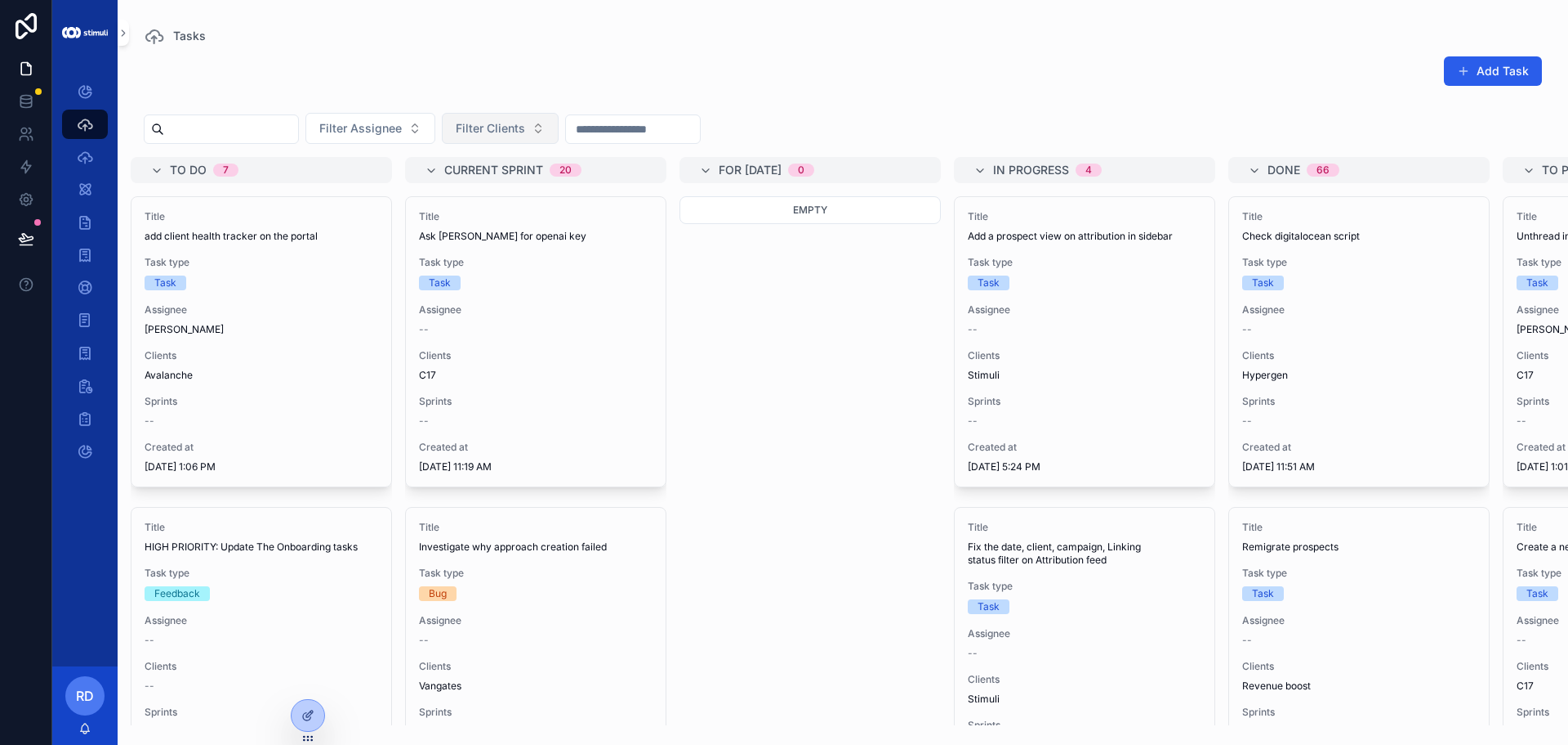
click at [532, 118] on button "Filter Clients" at bounding box center [500, 128] width 116 height 31
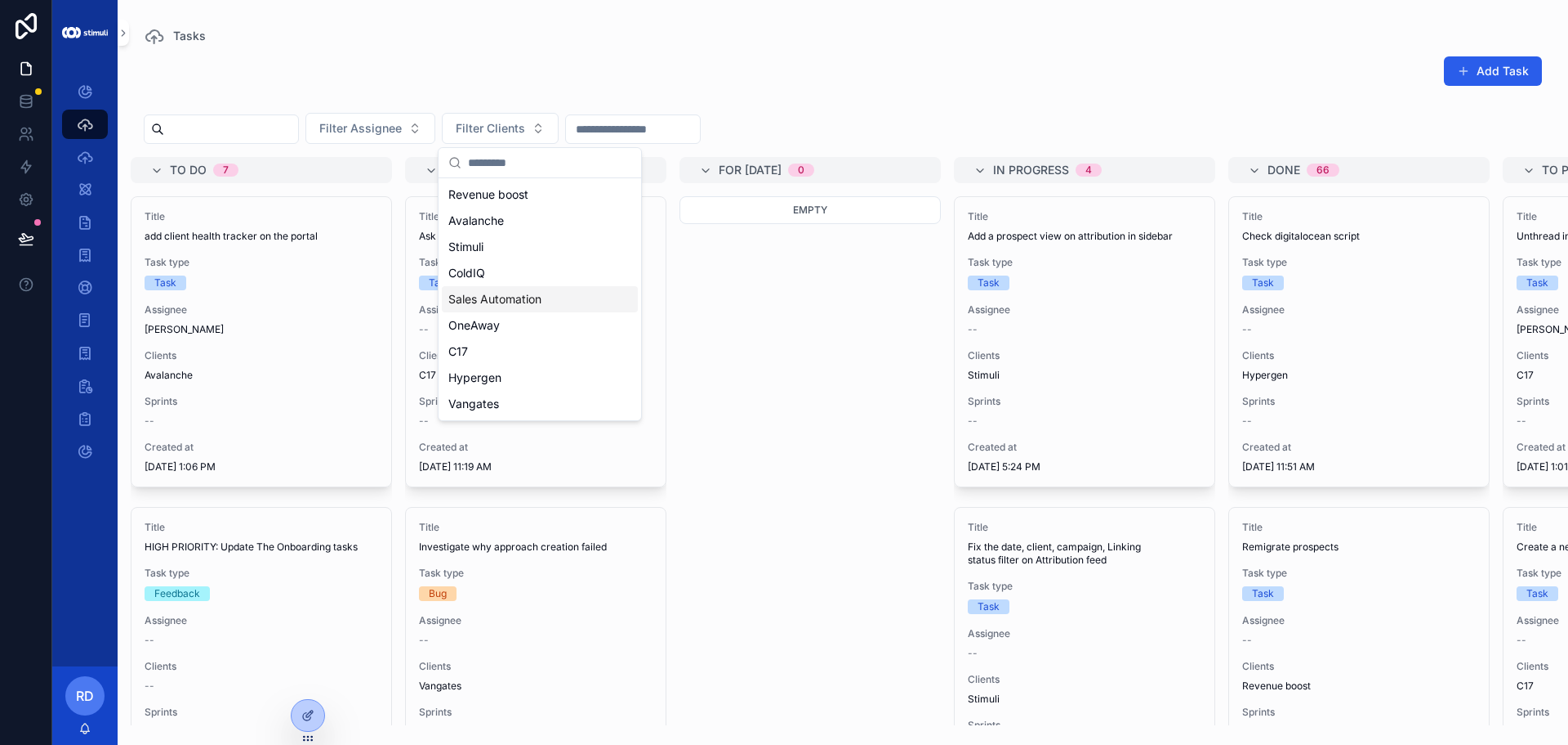
click at [566, 300] on div "Sales Automation" at bounding box center [540, 299] width 196 height 26
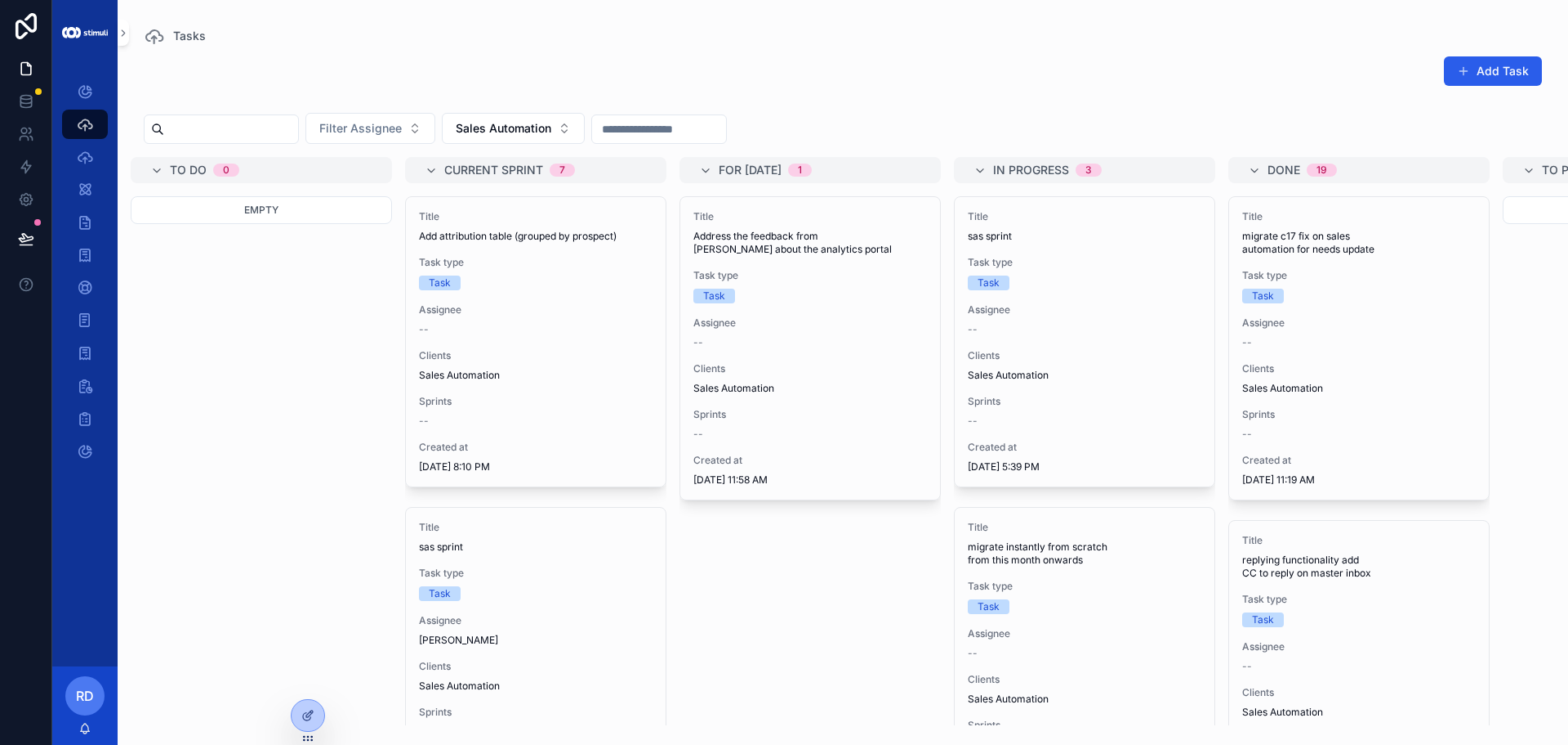
click at [331, 286] on div "Empty" at bounding box center [261, 460] width 261 height 529
drag, startPoint x: 240, startPoint y: 209, endPoint x: 284, endPoint y: 208, distance: 44.0
click at [284, 208] on div "Empty" at bounding box center [261, 210] width 261 height 28
click at [585, 115] on button "Sales Automation" at bounding box center [514, 128] width 143 height 31
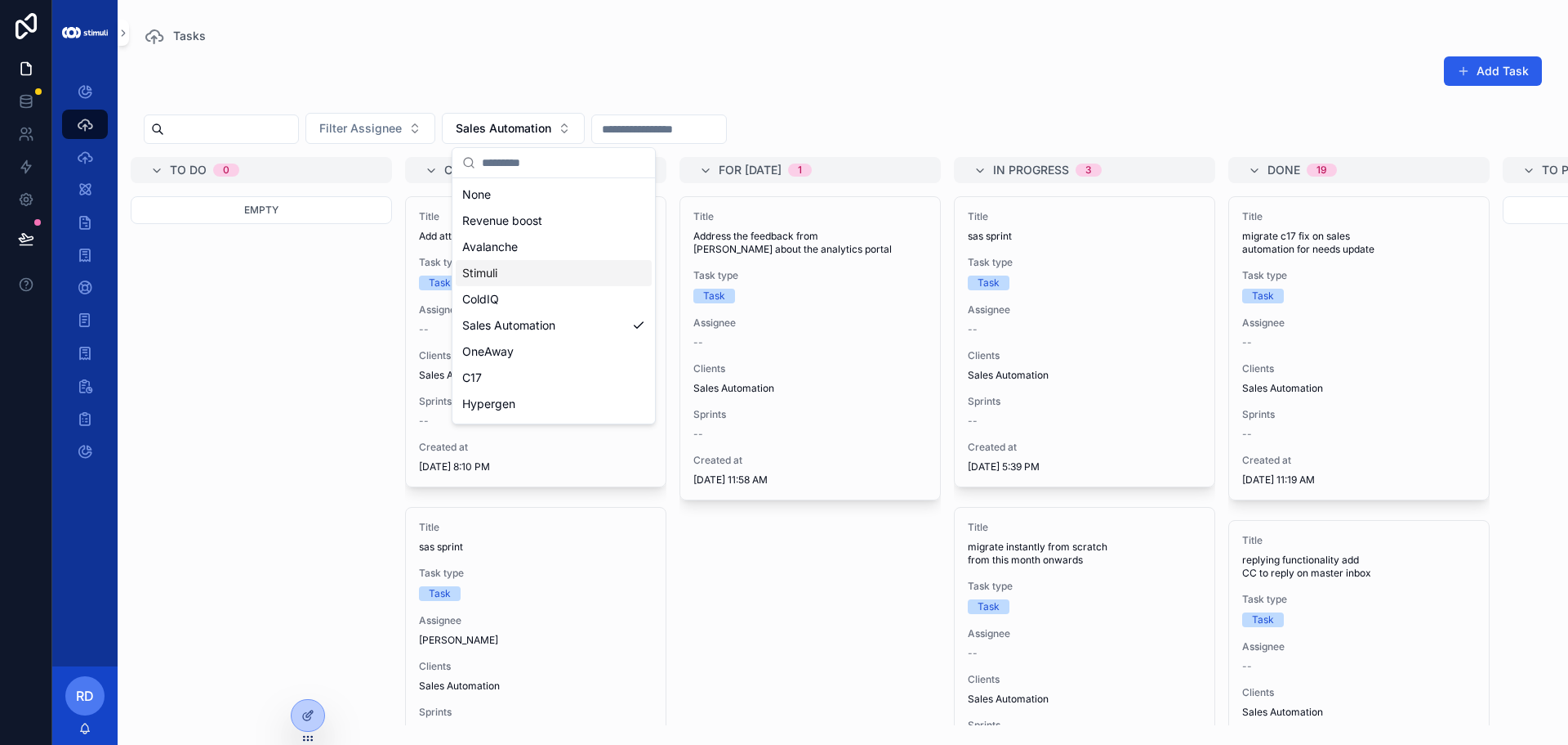
click at [537, 278] on div "Stimuli" at bounding box center [553, 273] width 196 height 26
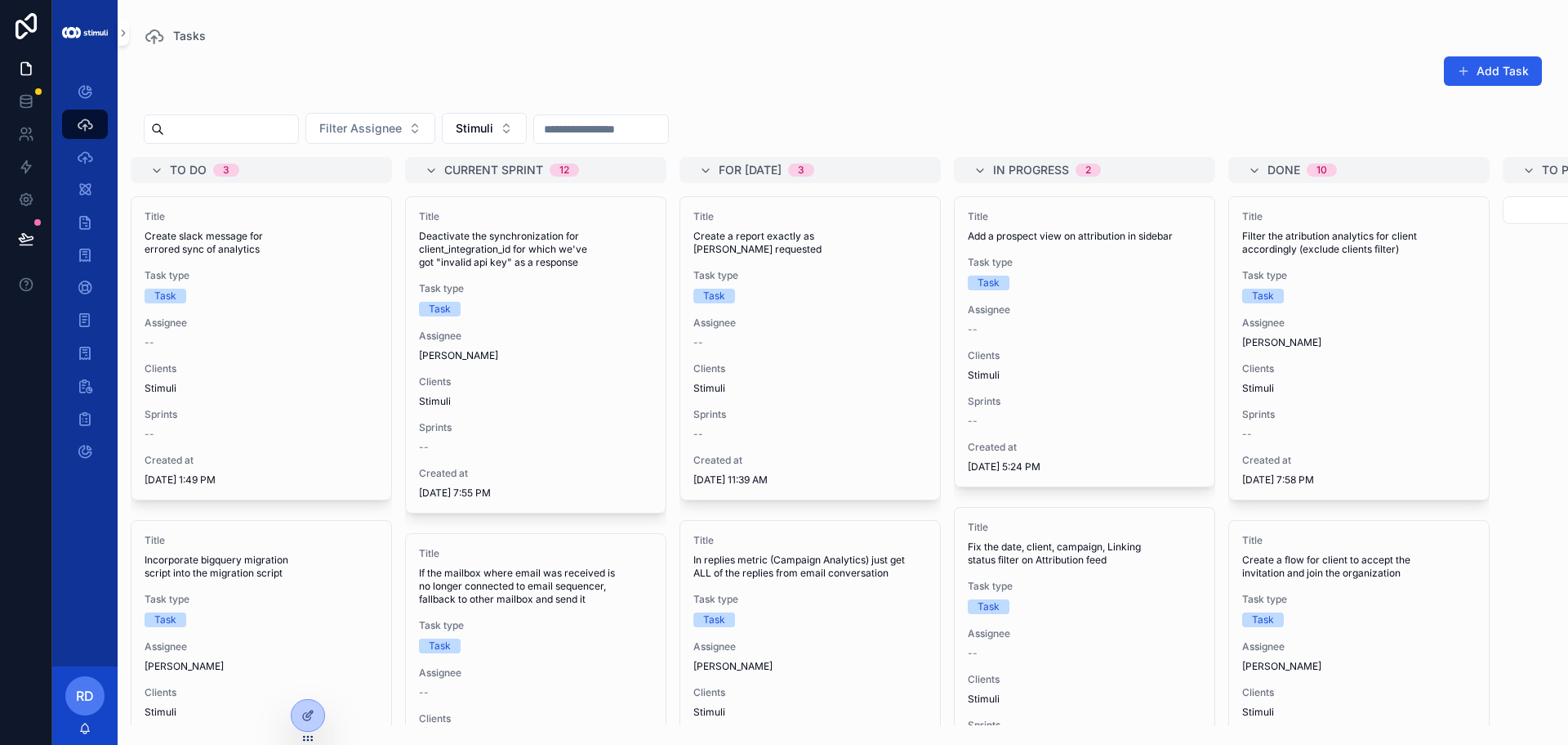
click at [747, 102] on div "Add Task Filter Assignee Stimuli To do 3 Title Create slack message for errored…" at bounding box center [842, 385] width 1451 height 679
click at [779, 116] on div "Filter Assignee Stimuli" at bounding box center [842, 132] width 1451 height 51
click at [493, 132] on span "Stimuli" at bounding box center [474, 128] width 38 height 16
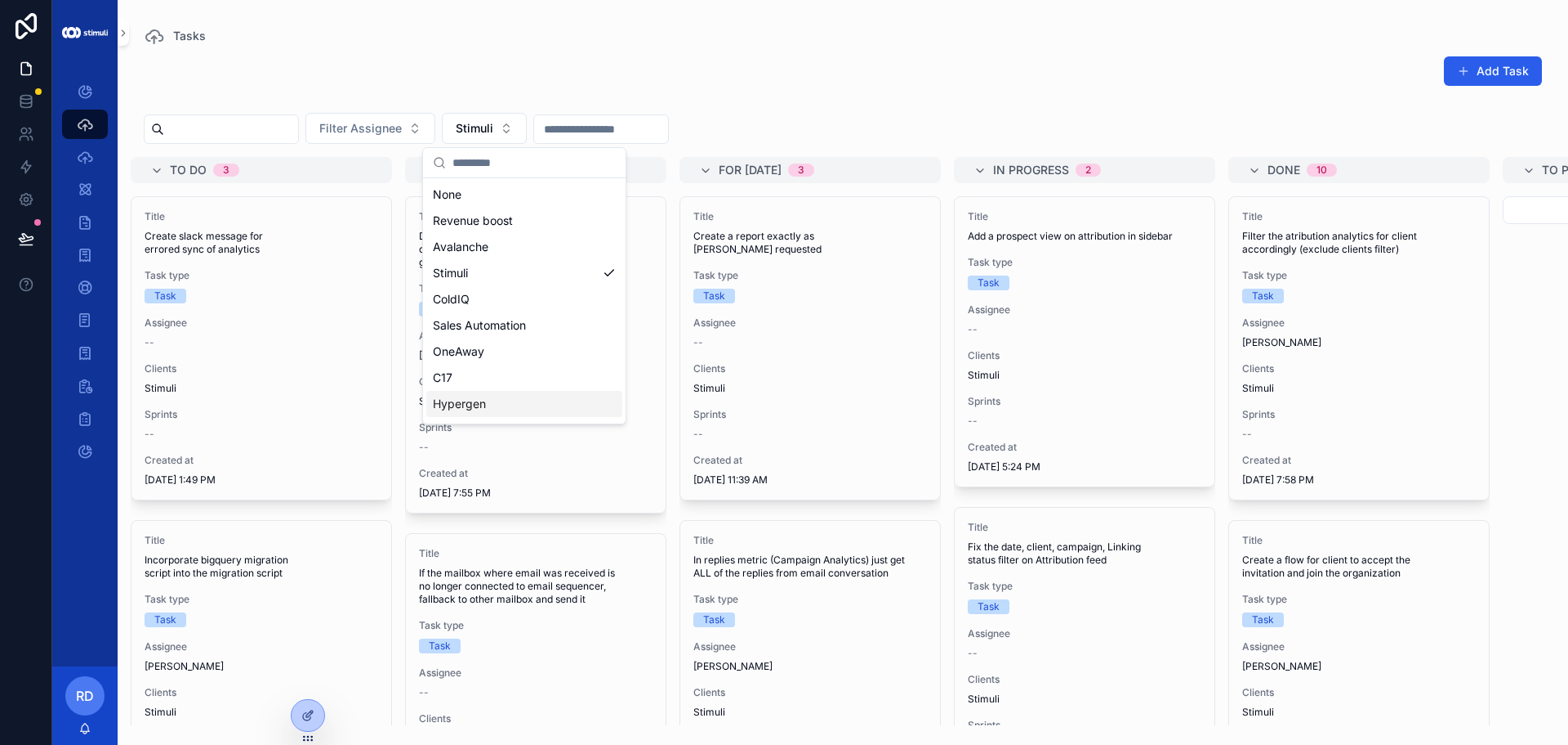
click at [487, 398] on div "Hypergen" at bounding box center [524, 404] width 196 height 26
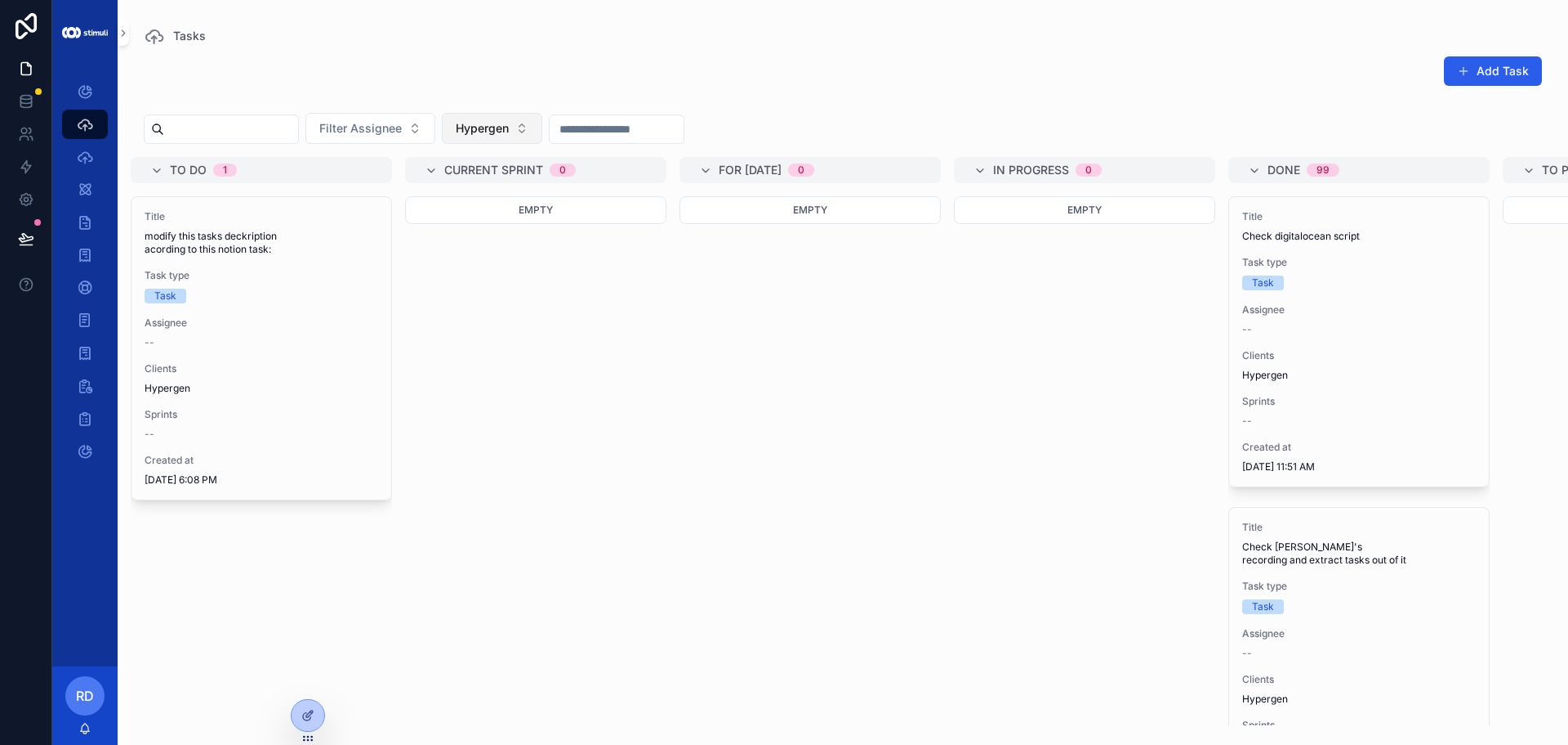
click at [509, 135] on span "Hypergen" at bounding box center [482, 128] width 54 height 16
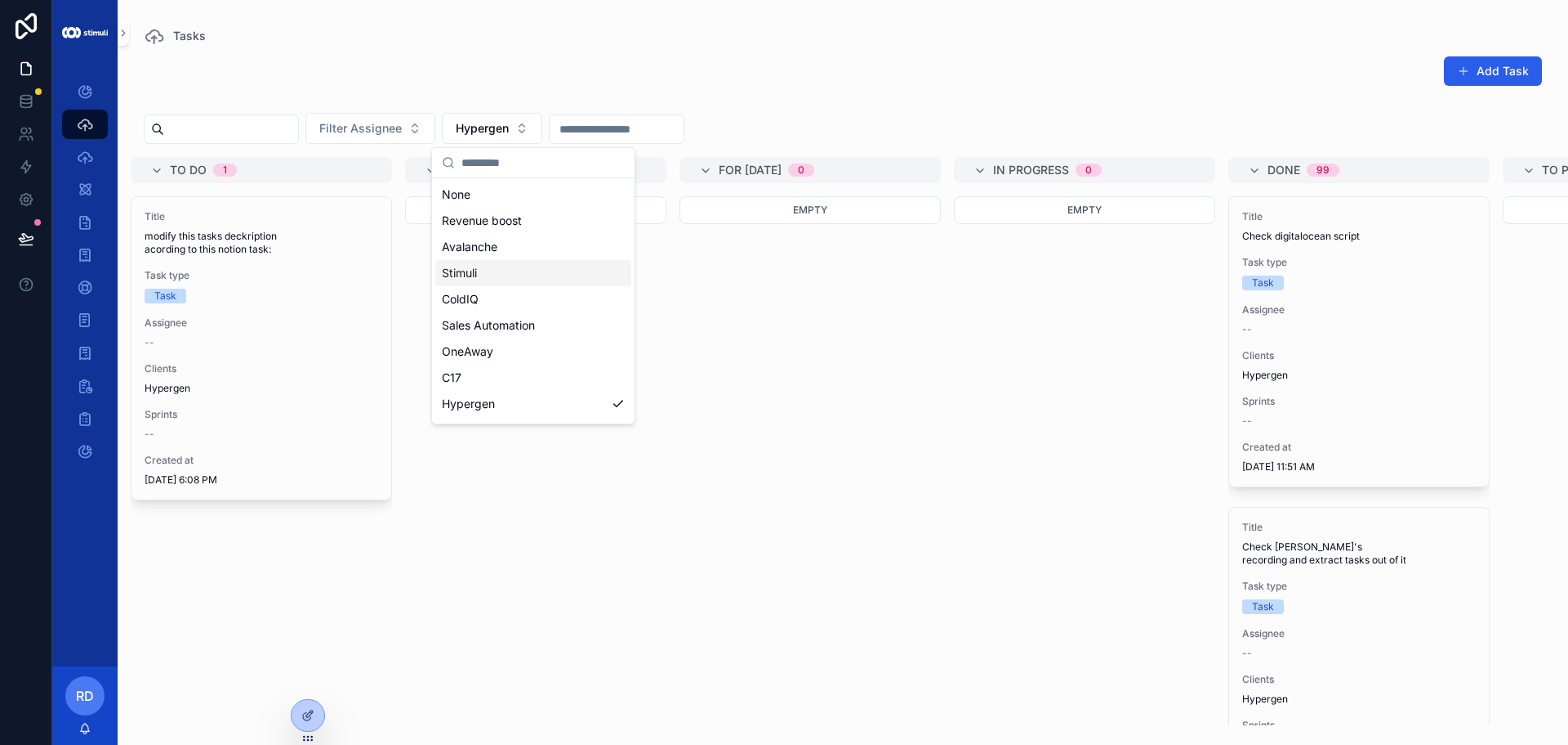
click at [498, 299] on div "ColdIQ" at bounding box center [533, 299] width 196 height 26
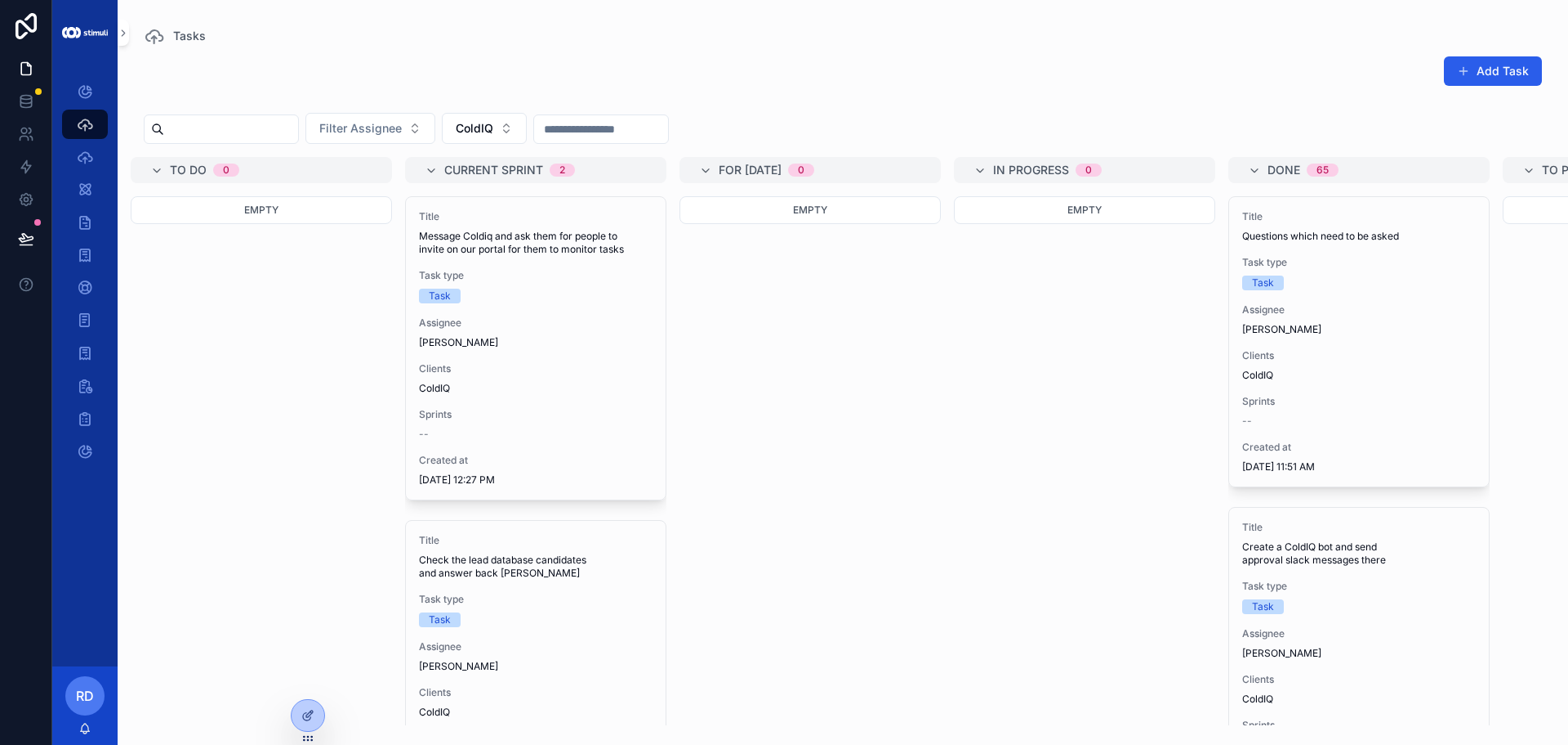
click at [350, 339] on div "Empty" at bounding box center [261, 460] width 261 height 529
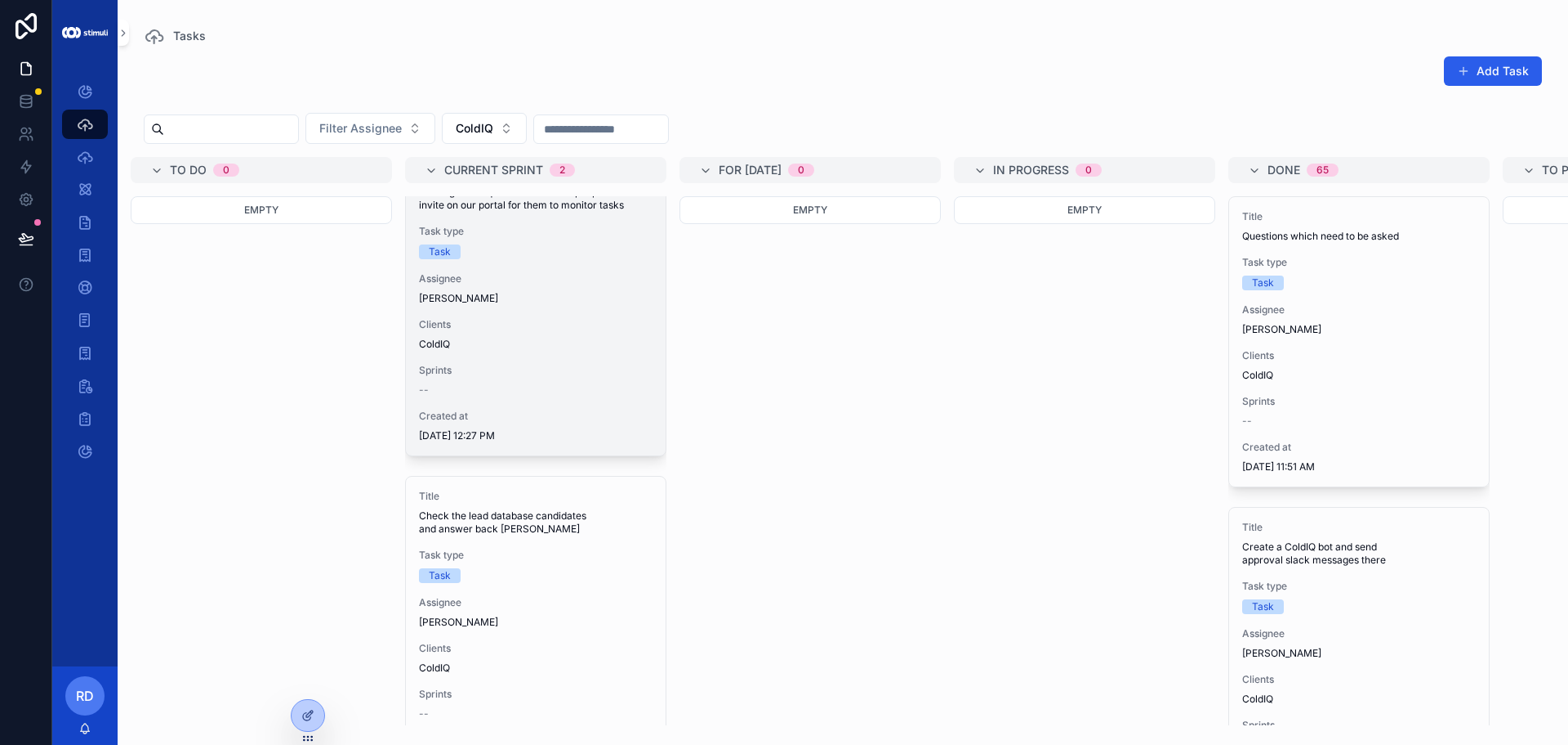
scroll to position [82, 0]
